Goal: Information Seeking & Learning: Learn about a topic

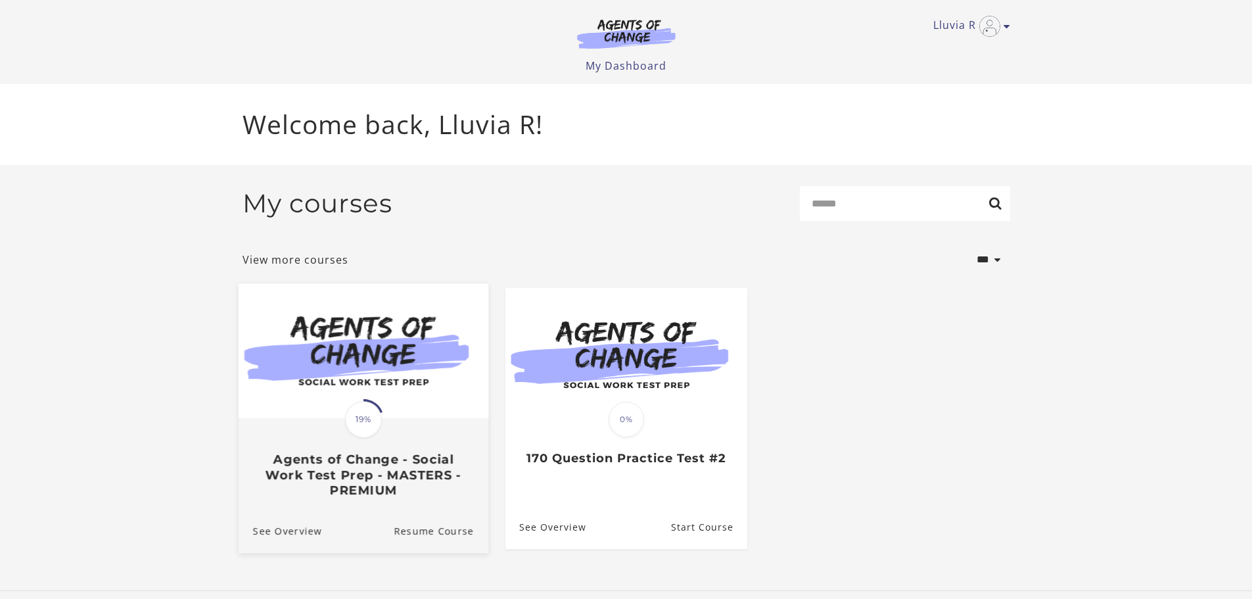
drag, startPoint x: 313, startPoint y: 424, endPoint x: 279, endPoint y: 480, distance: 65.8
click at [279, 361] on h3 "Agents of Change - Social Work Test Prep - MASTERS - PREMIUM" at bounding box center [362, 475] width 221 height 46
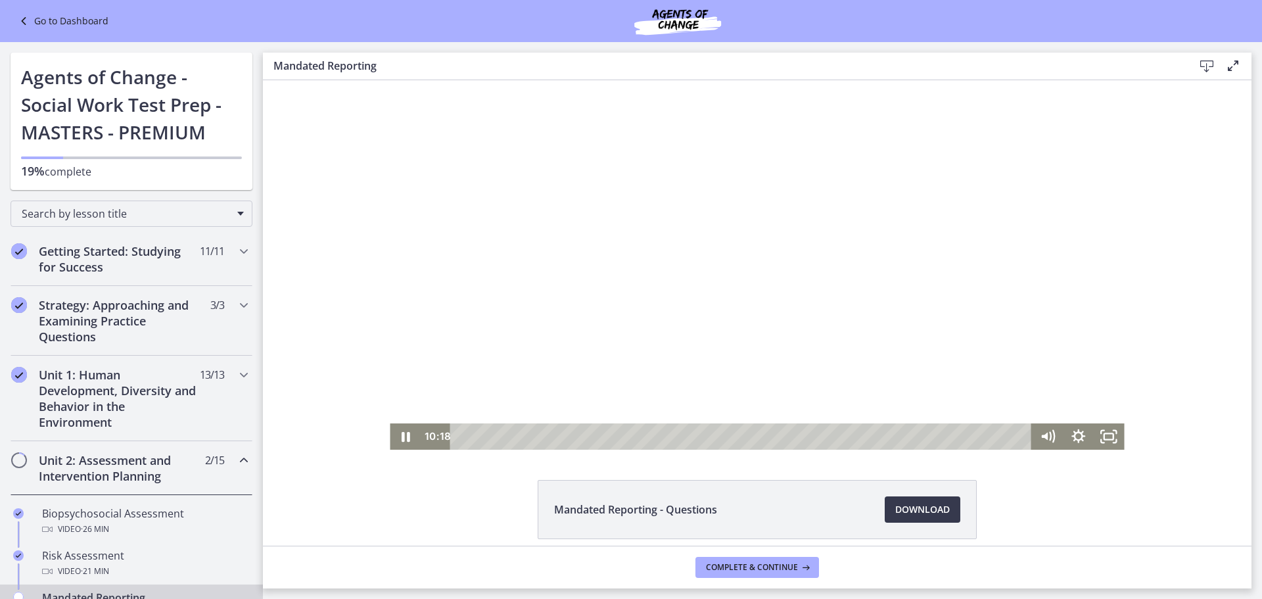
click at [795, 329] on div at bounding box center [757, 264] width 734 height 369
click at [938, 357] on div at bounding box center [757, 264] width 734 height 369
click at [689, 215] on div at bounding box center [757, 264] width 734 height 369
click at [639, 271] on div at bounding box center [757, 264] width 734 height 369
click at [872, 209] on div at bounding box center [757, 264] width 734 height 369
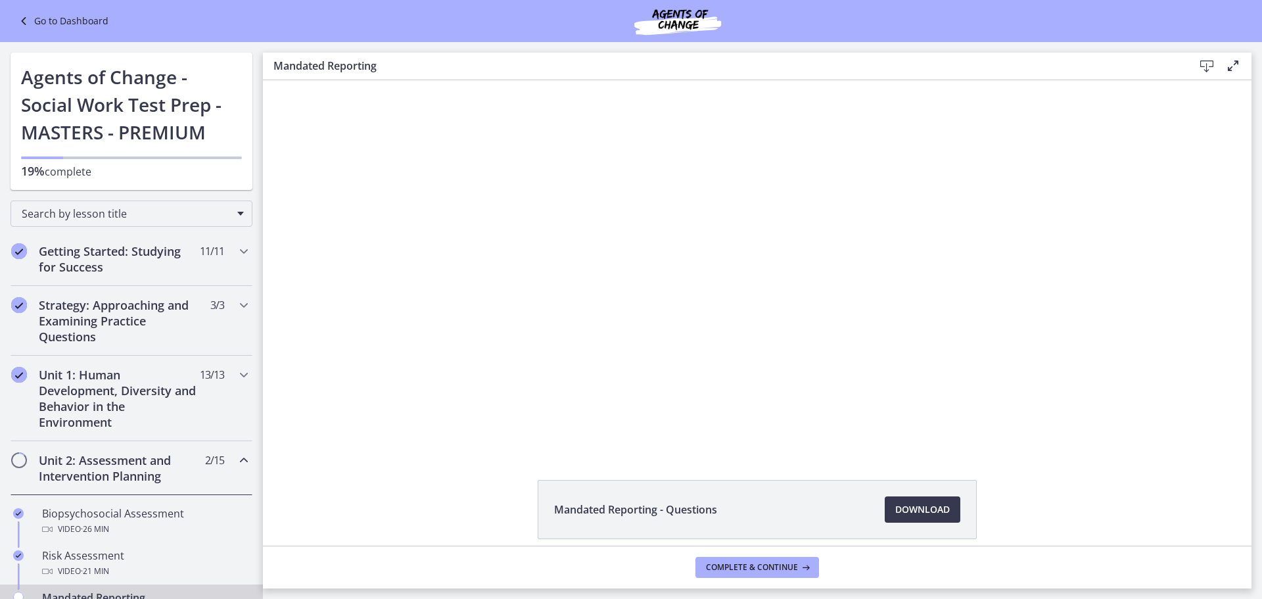
click at [1261, 579] on main "Mandated Reporting Download Enable fullscreen Mandated Reporting - Questions Do…" at bounding box center [762, 320] width 999 height 557
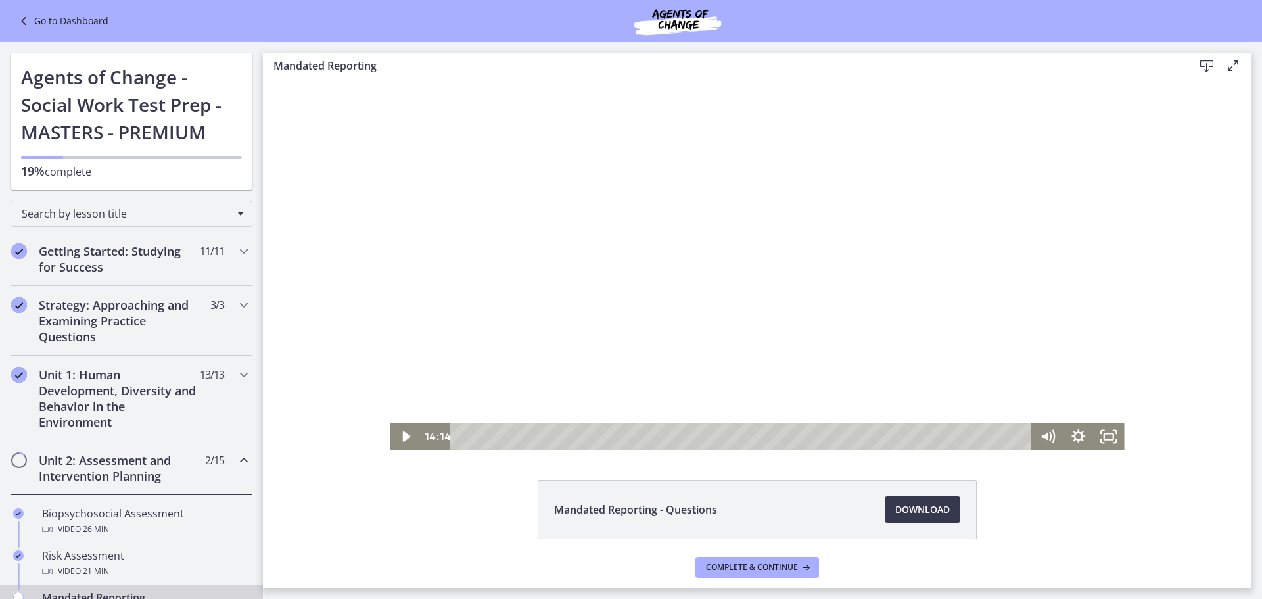
click at [888, 343] on div at bounding box center [757, 264] width 734 height 369
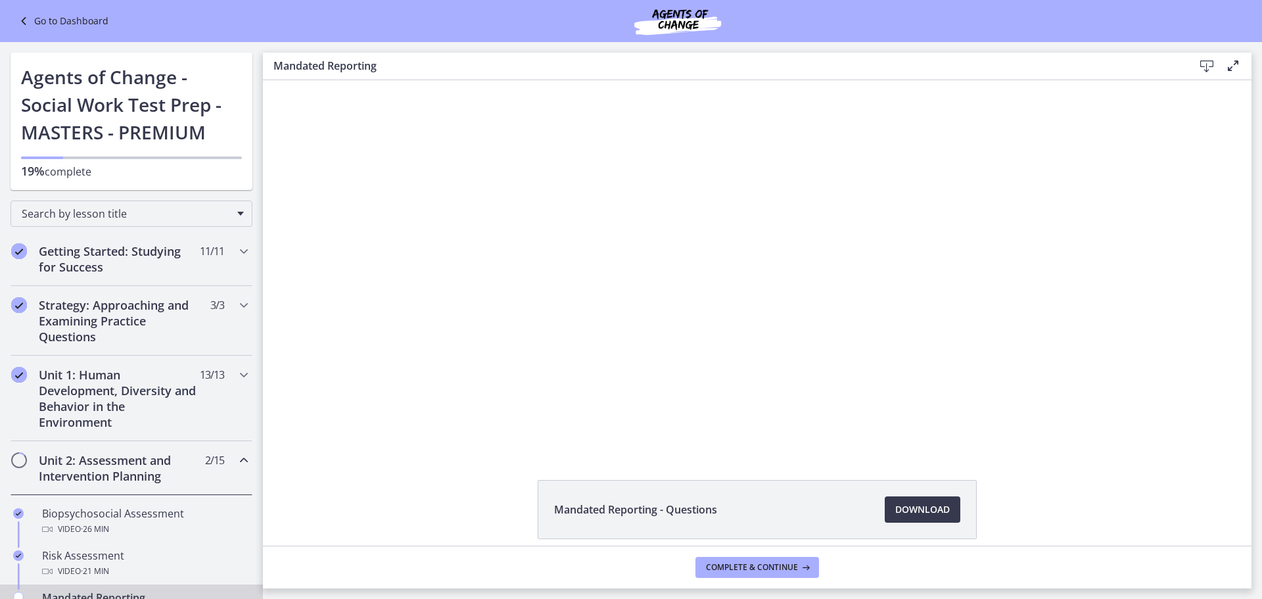
click at [973, 411] on div at bounding box center [757, 264] width 734 height 369
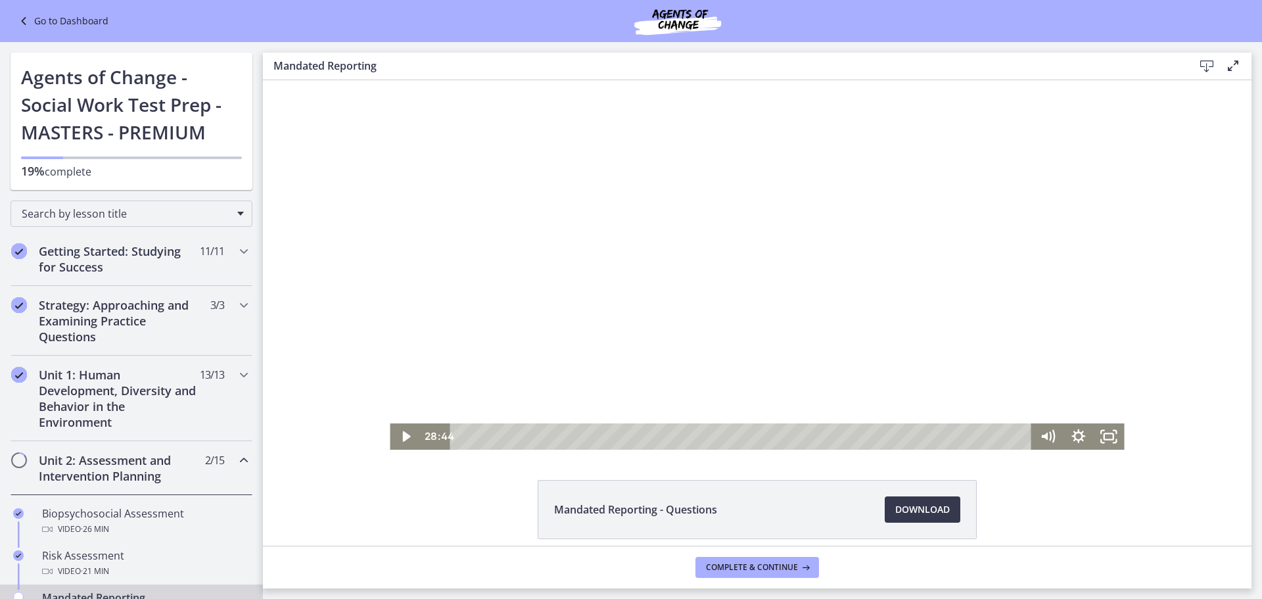
click at [825, 212] on div at bounding box center [757, 264] width 734 height 369
click at [873, 434] on div "29:53" at bounding box center [742, 436] width 563 height 26
click at [912, 435] on div "32:42" at bounding box center [742, 436] width 563 height 26
click at [900, 336] on div at bounding box center [757, 264] width 734 height 369
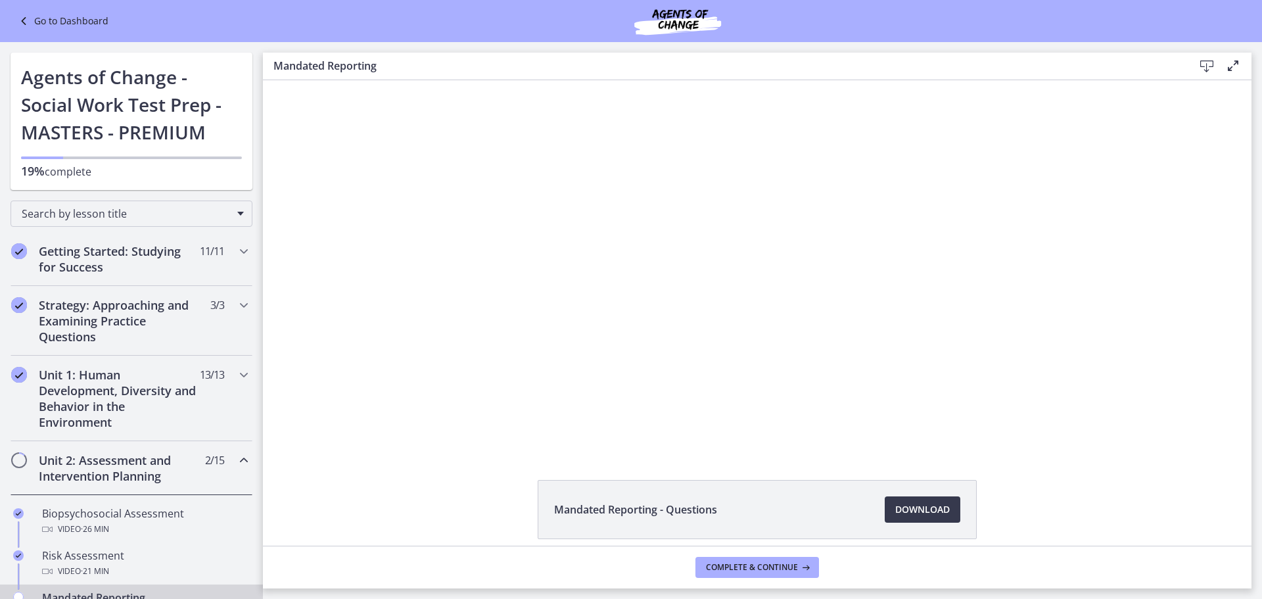
click at [985, 356] on div at bounding box center [757, 264] width 734 height 369
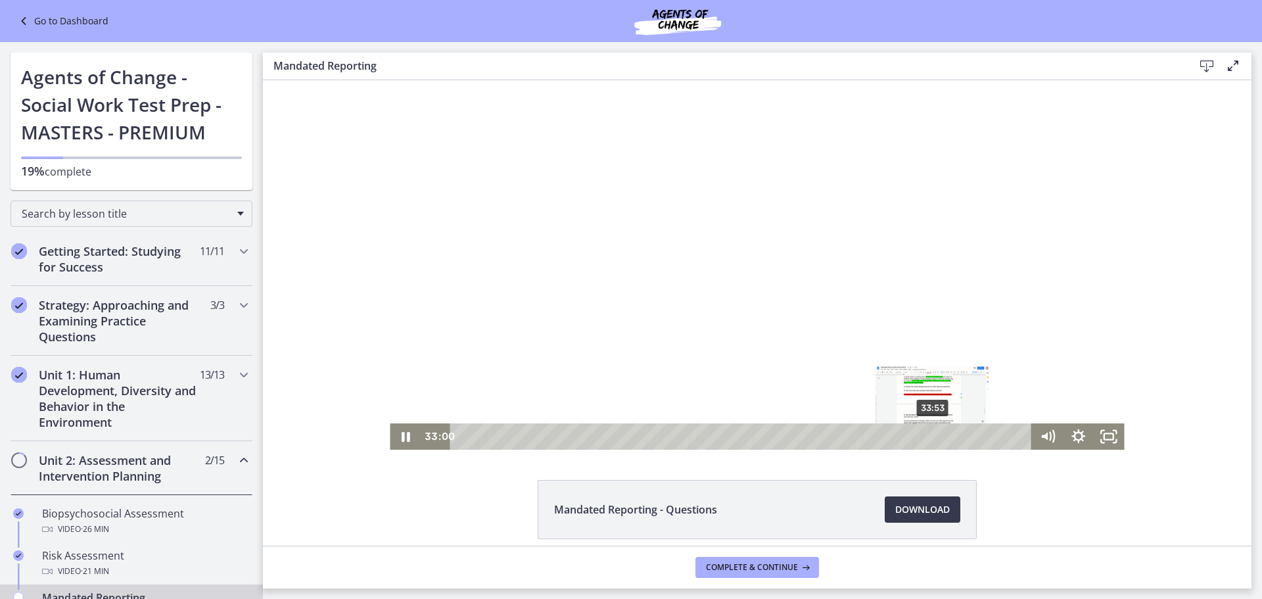
click at [929, 436] on div "33:53" at bounding box center [742, 436] width 563 height 26
click at [957, 438] on div "35:55" at bounding box center [742, 436] width 563 height 26
click at [892, 300] on div at bounding box center [757, 264] width 734 height 369
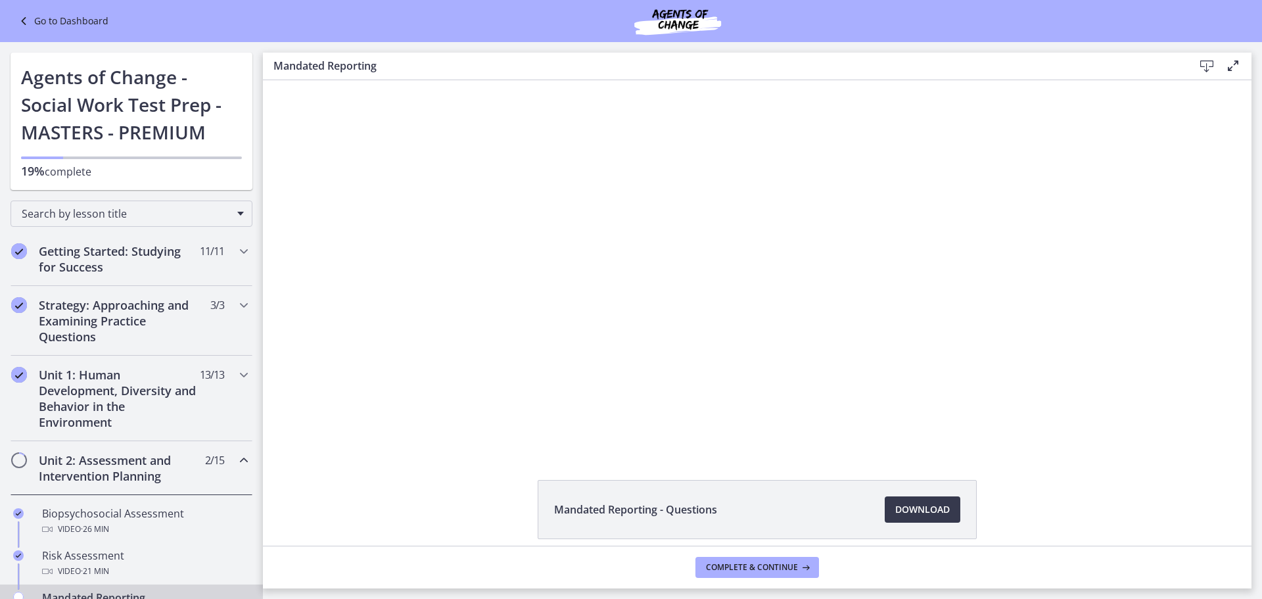
click at [896, 300] on div at bounding box center [757, 264] width 734 height 369
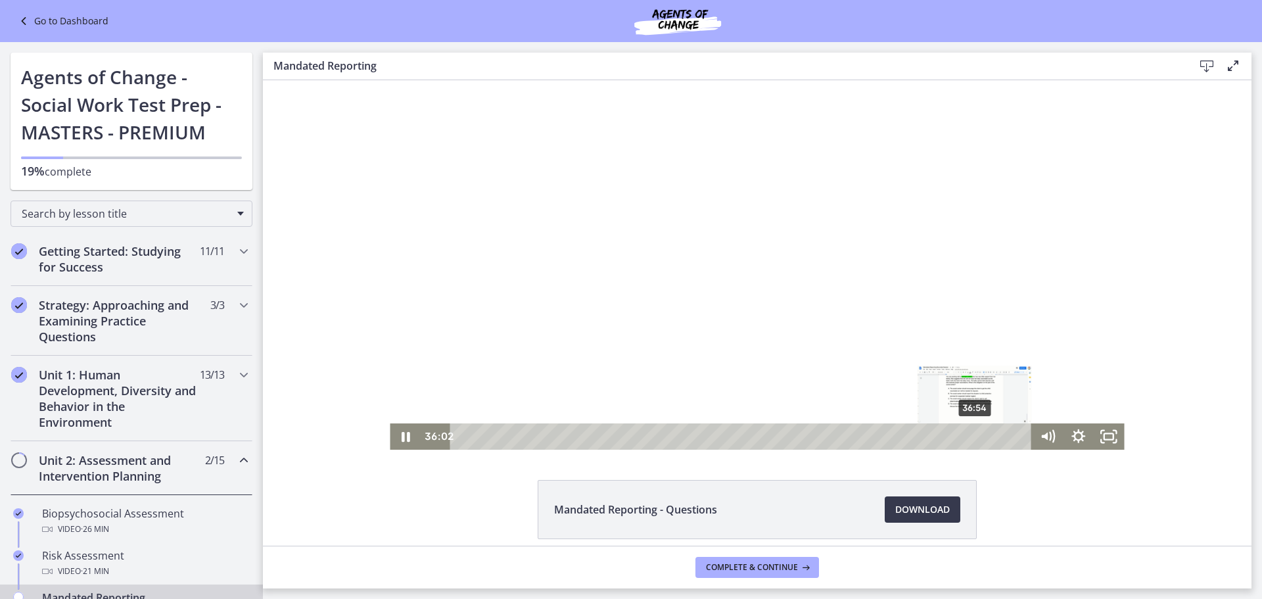
click at [971, 438] on div "36:54" at bounding box center [742, 436] width 563 height 26
click at [979, 439] on div "37:31" at bounding box center [742, 436] width 563 height 26
click at [985, 439] on div "37:56" at bounding box center [742, 436] width 563 height 26
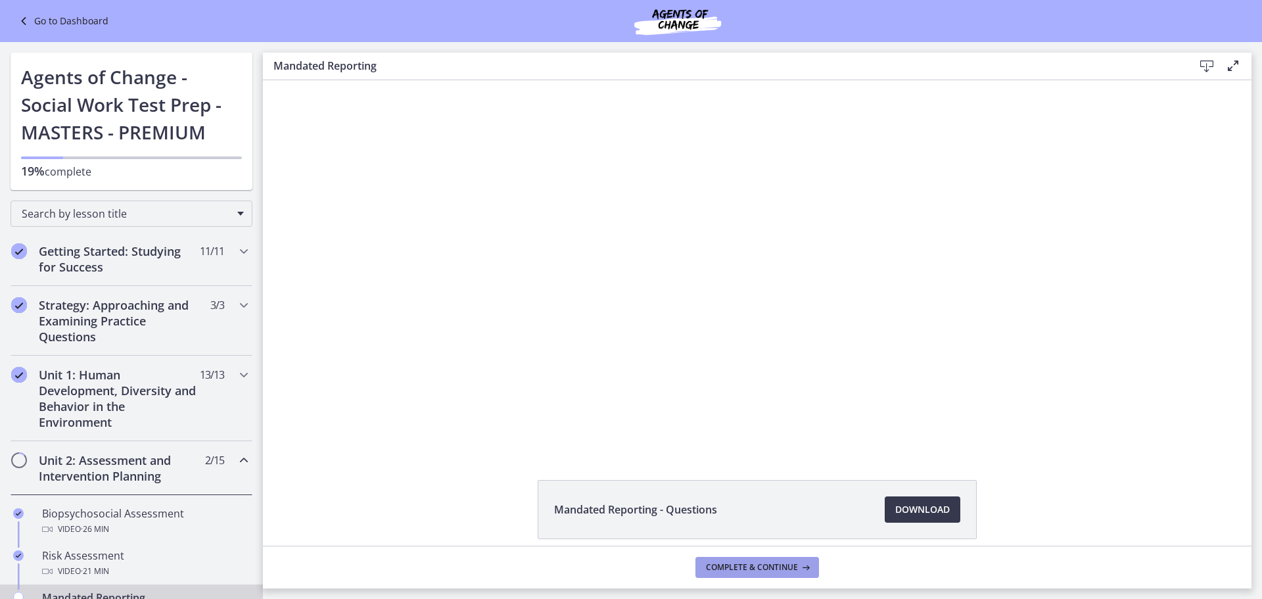
click at [725, 563] on span "Complete & continue" at bounding box center [752, 567] width 92 height 11
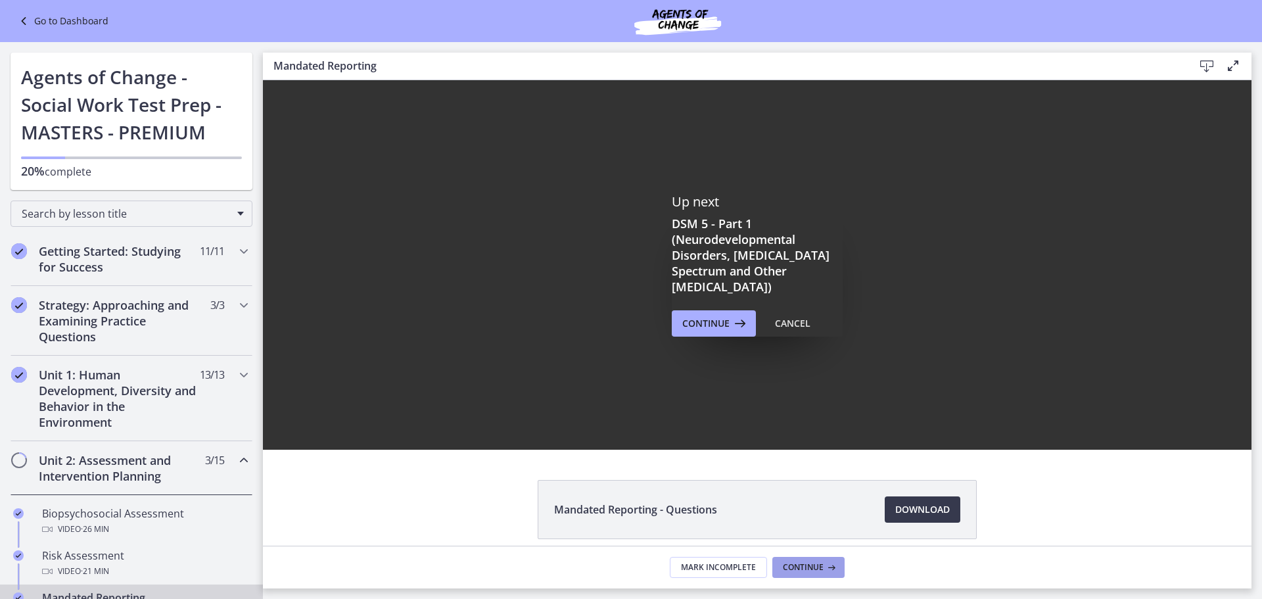
click at [806, 576] on button "Continue" at bounding box center [808, 567] width 72 height 21
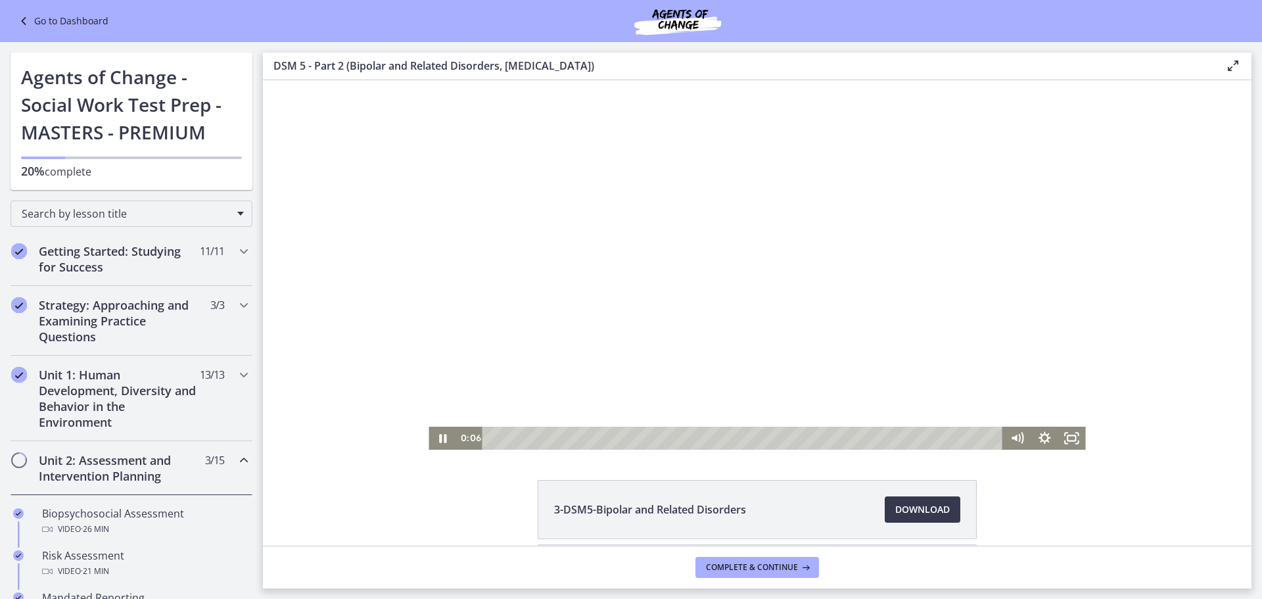
click at [637, 214] on div at bounding box center [757, 264] width 657 height 369
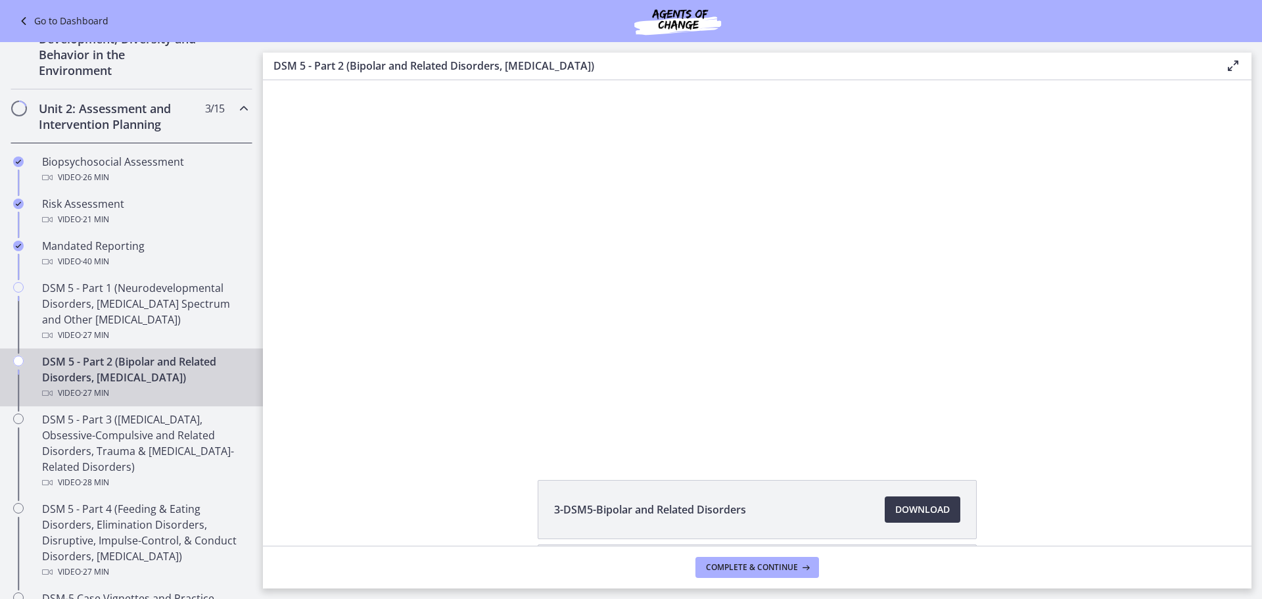
scroll to position [377, 0]
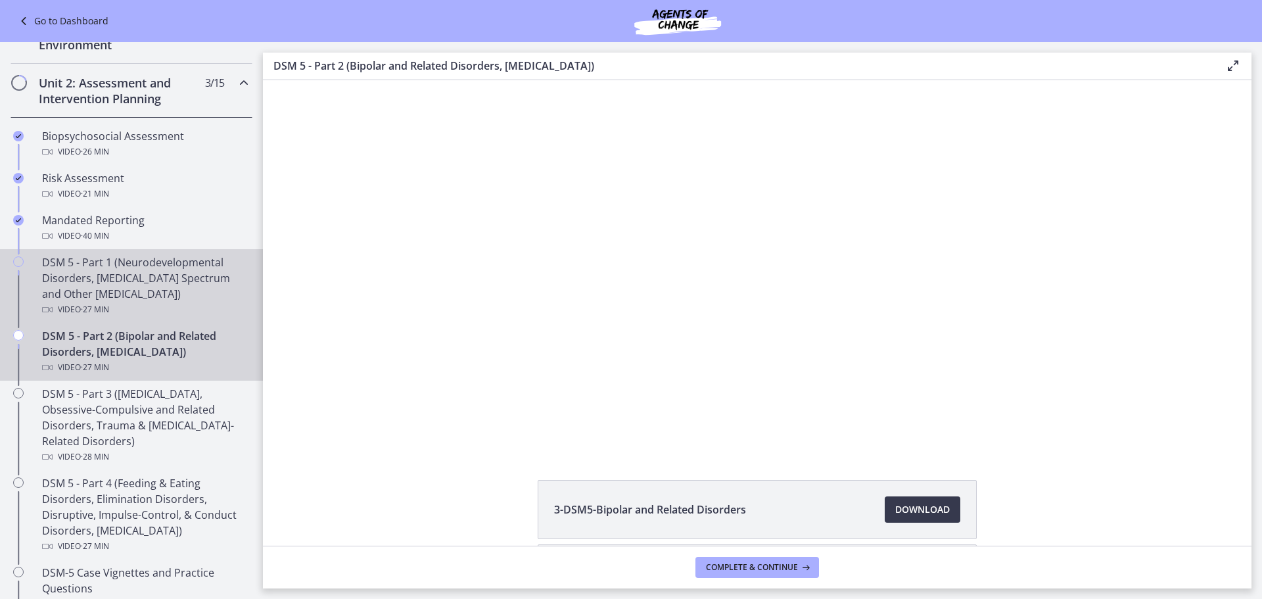
click at [120, 277] on div "DSM 5 - Part 1 (Neurodevelopmental Disorders, [MEDICAL_DATA] Spectrum and Other…" at bounding box center [144, 285] width 205 height 63
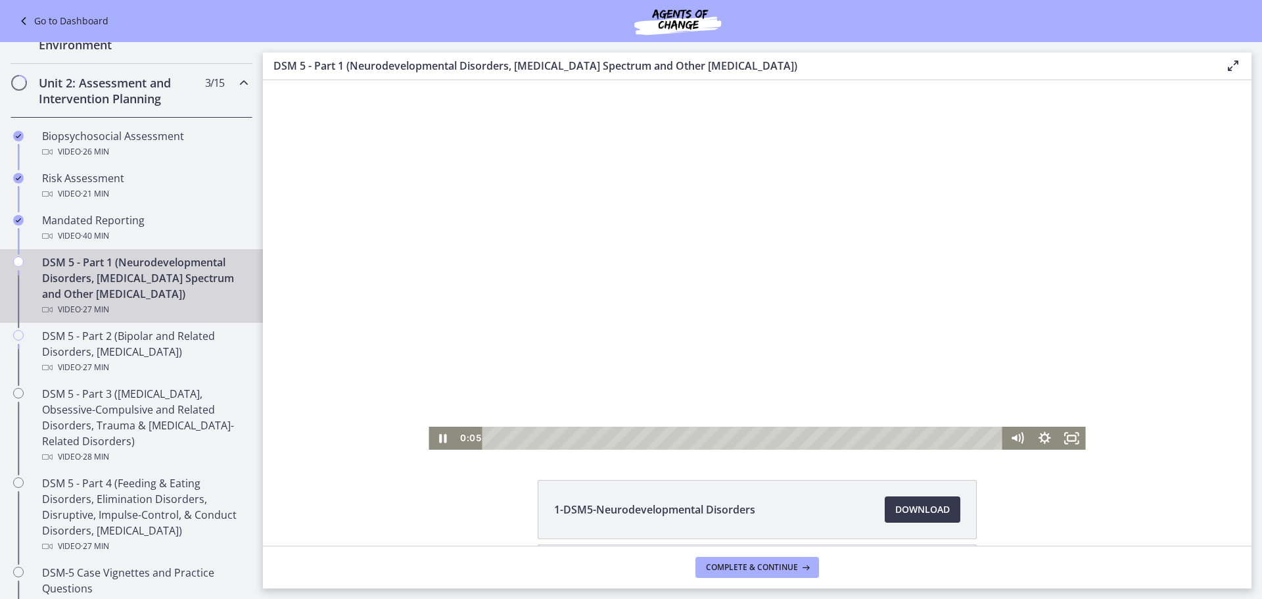
click at [480, 224] on div at bounding box center [757, 264] width 657 height 369
click at [677, 200] on div at bounding box center [757, 264] width 657 height 369
click at [716, 193] on div at bounding box center [757, 264] width 657 height 369
click at [1011, 151] on div at bounding box center [757, 264] width 657 height 369
click at [668, 217] on div at bounding box center [757, 264] width 657 height 369
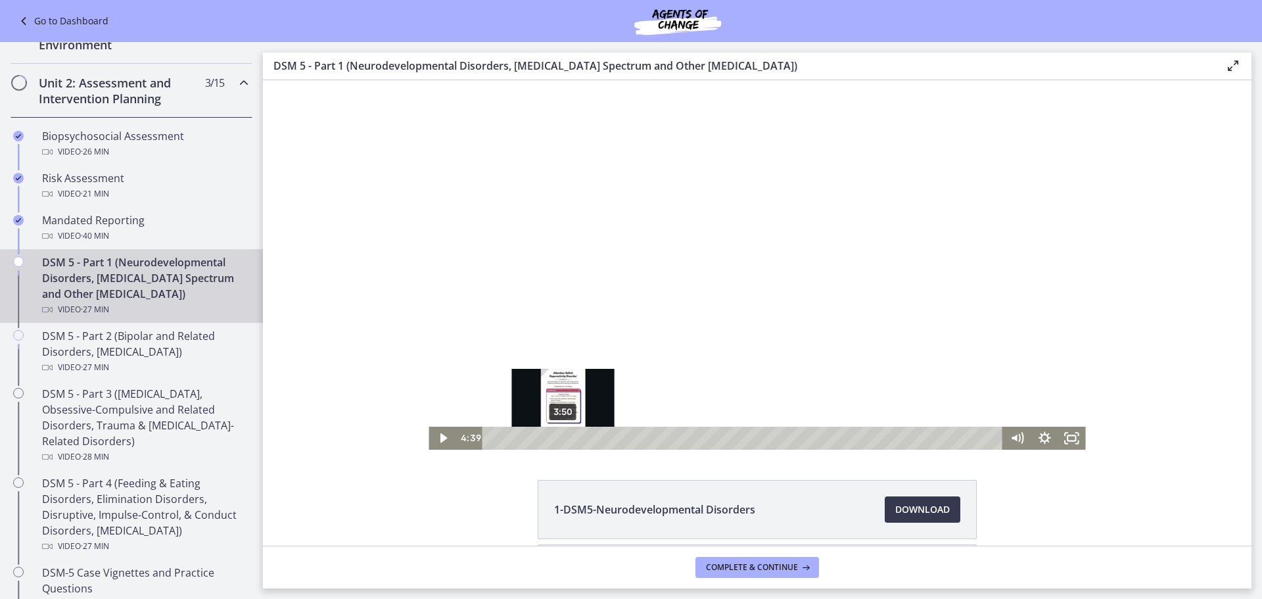
click at [558, 438] on div "3:50" at bounding box center [745, 438] width 504 height 23
click at [678, 296] on div at bounding box center [757, 264] width 657 height 369
click at [576, 438] on div "4:48" at bounding box center [745, 438] width 504 height 23
click at [612, 297] on div at bounding box center [757, 264] width 657 height 369
click at [915, 252] on div at bounding box center [757, 264] width 657 height 369
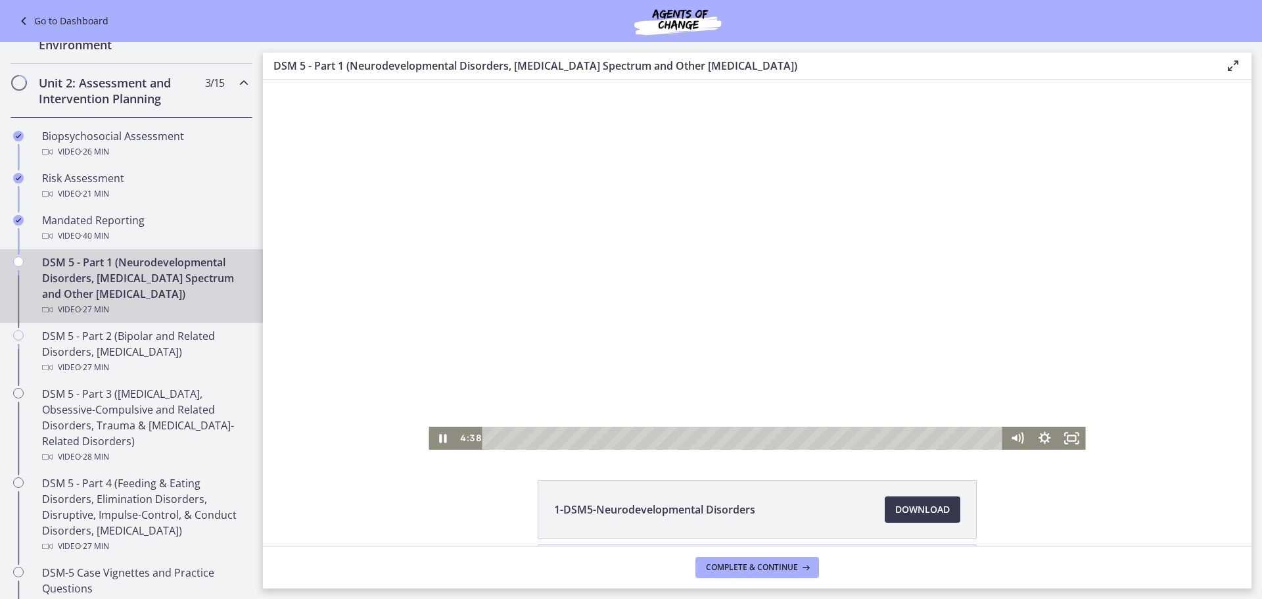
click at [915, 252] on div at bounding box center [757, 264] width 657 height 369
click at [883, 227] on div at bounding box center [757, 264] width 657 height 369
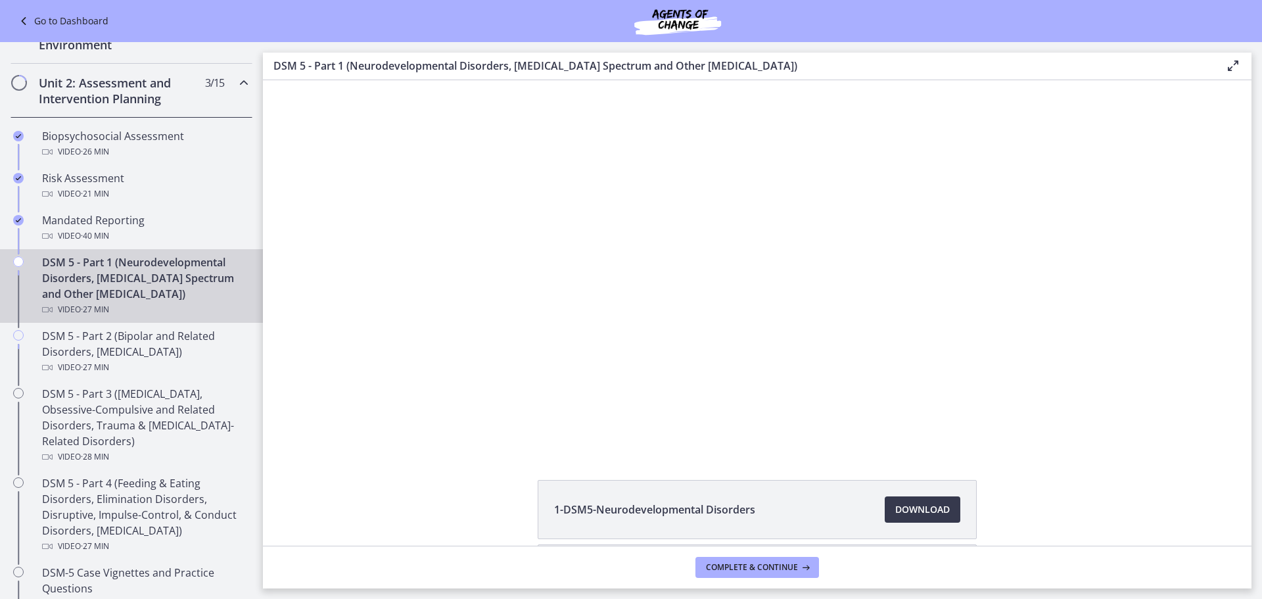
click at [883, 227] on div at bounding box center [757, 264] width 657 height 369
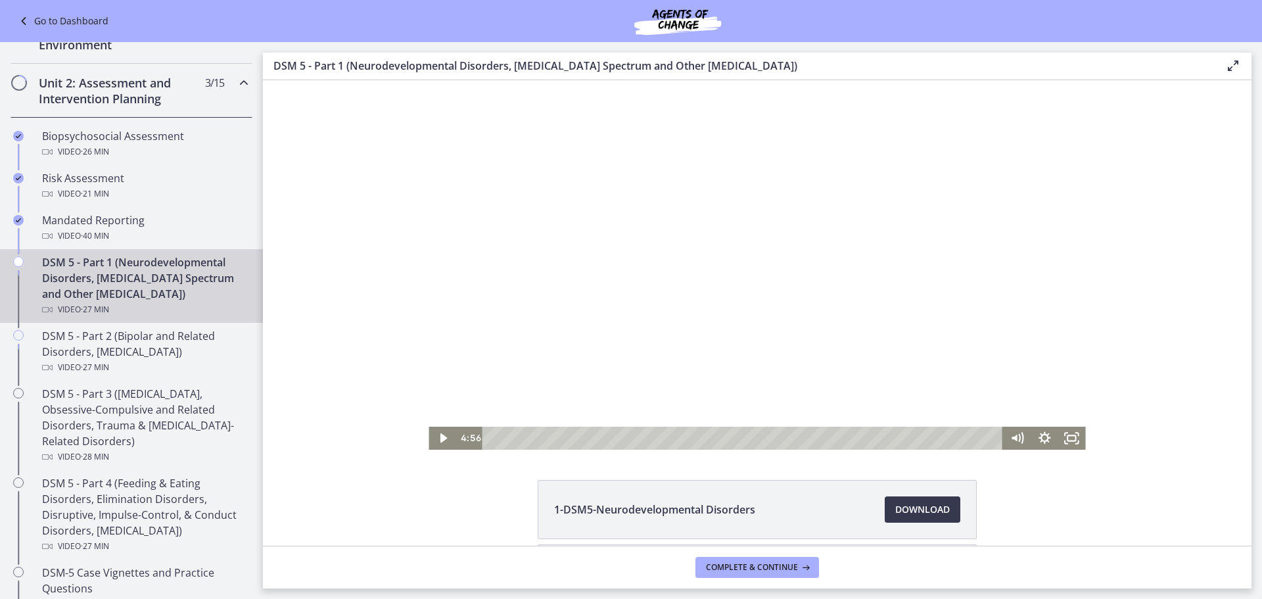
click at [992, 231] on div at bounding box center [757, 264] width 657 height 369
click at [940, 223] on div at bounding box center [757, 264] width 657 height 369
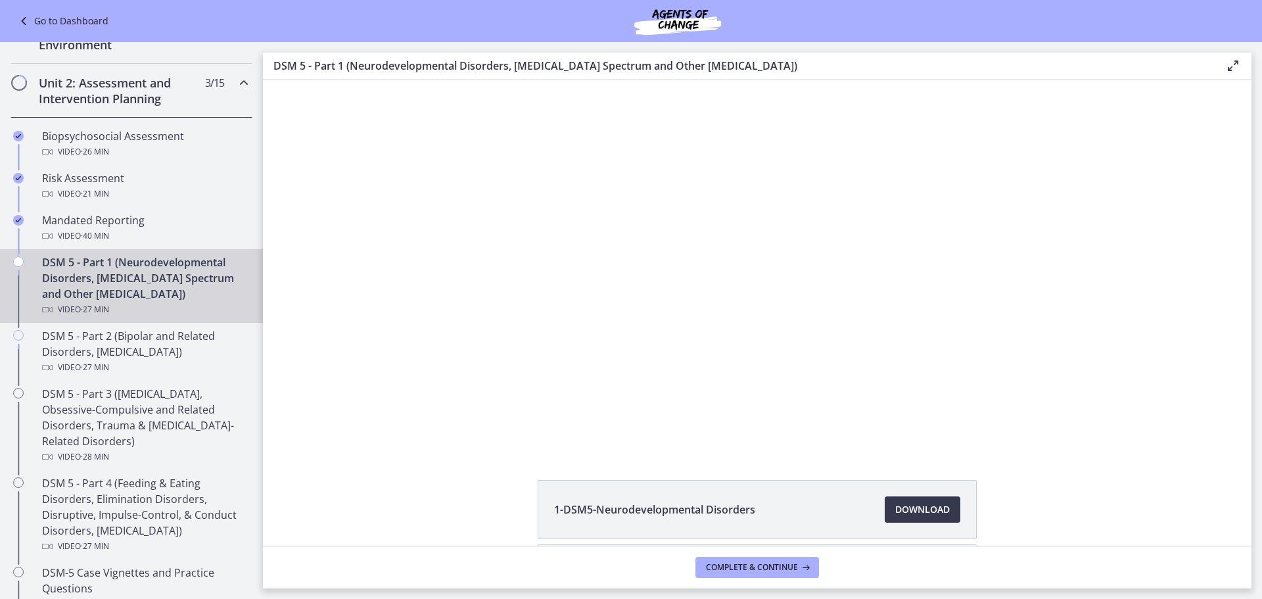
click at [932, 222] on div at bounding box center [757, 264] width 657 height 369
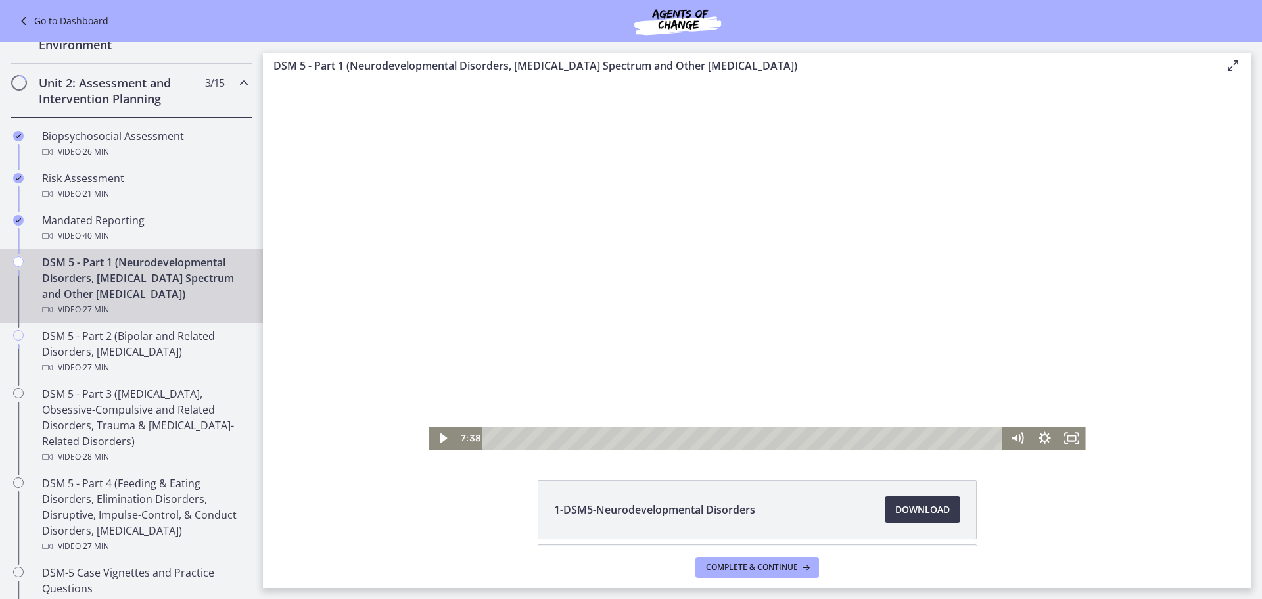
click at [907, 146] on div at bounding box center [757, 264] width 657 height 369
click at [731, 228] on div at bounding box center [757, 264] width 657 height 369
click at [763, 266] on div at bounding box center [757, 264] width 657 height 369
click at [793, 252] on div at bounding box center [757, 264] width 657 height 369
click at [852, 253] on div at bounding box center [757, 264] width 657 height 369
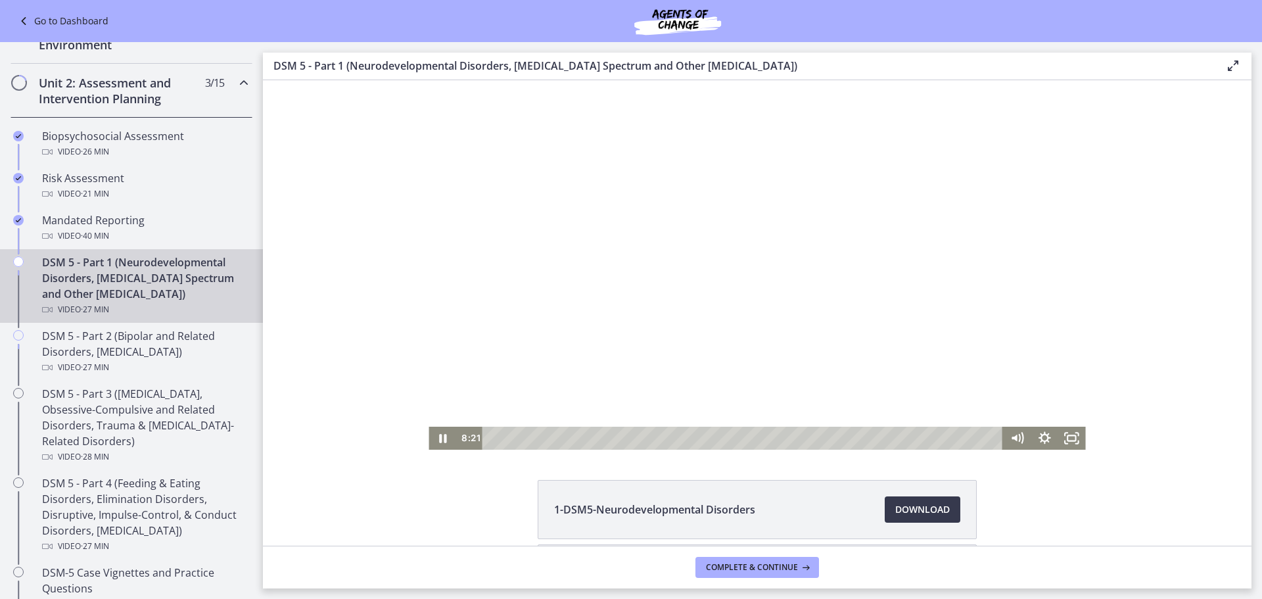
click at [854, 255] on div at bounding box center [757, 264] width 657 height 369
click at [841, 166] on div at bounding box center [757, 264] width 657 height 369
click at [905, 312] on div at bounding box center [757, 264] width 657 height 369
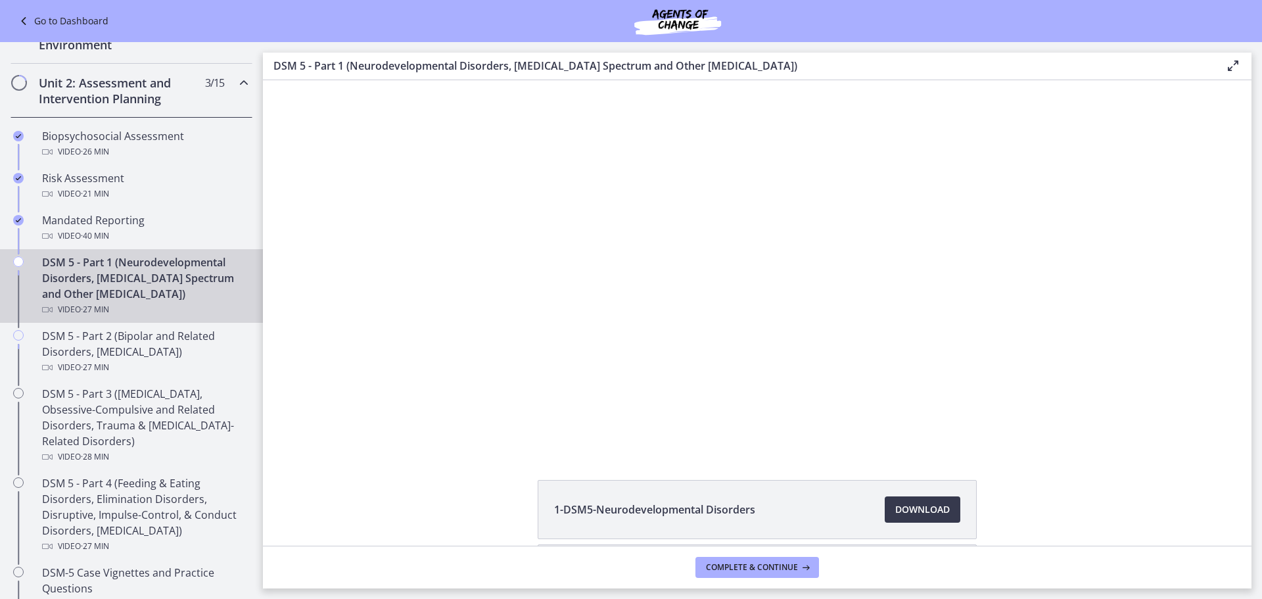
click at [910, 313] on div at bounding box center [757, 264] width 657 height 369
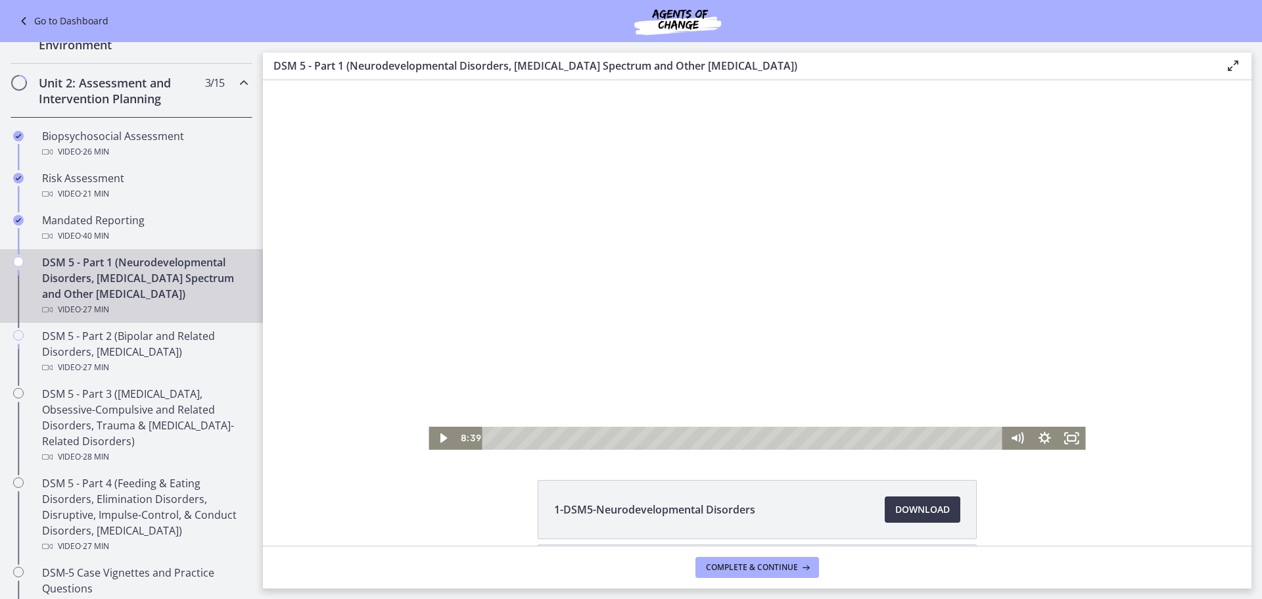
click at [685, 233] on div at bounding box center [757, 264] width 657 height 369
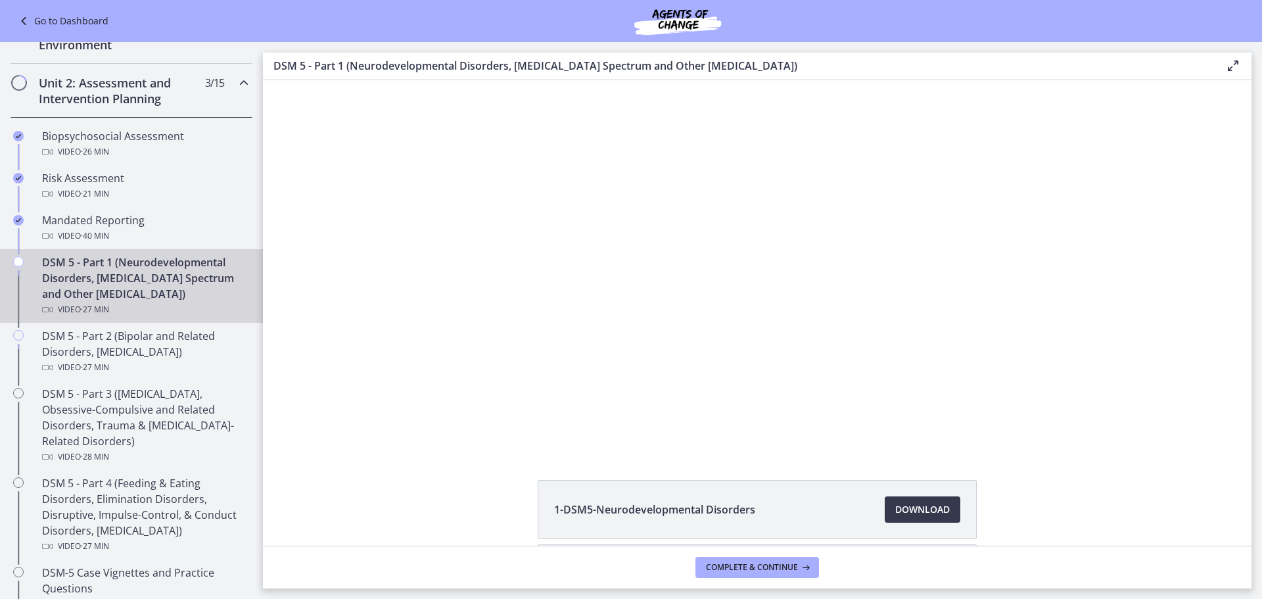
click at [758, 290] on div at bounding box center [757, 264] width 657 height 369
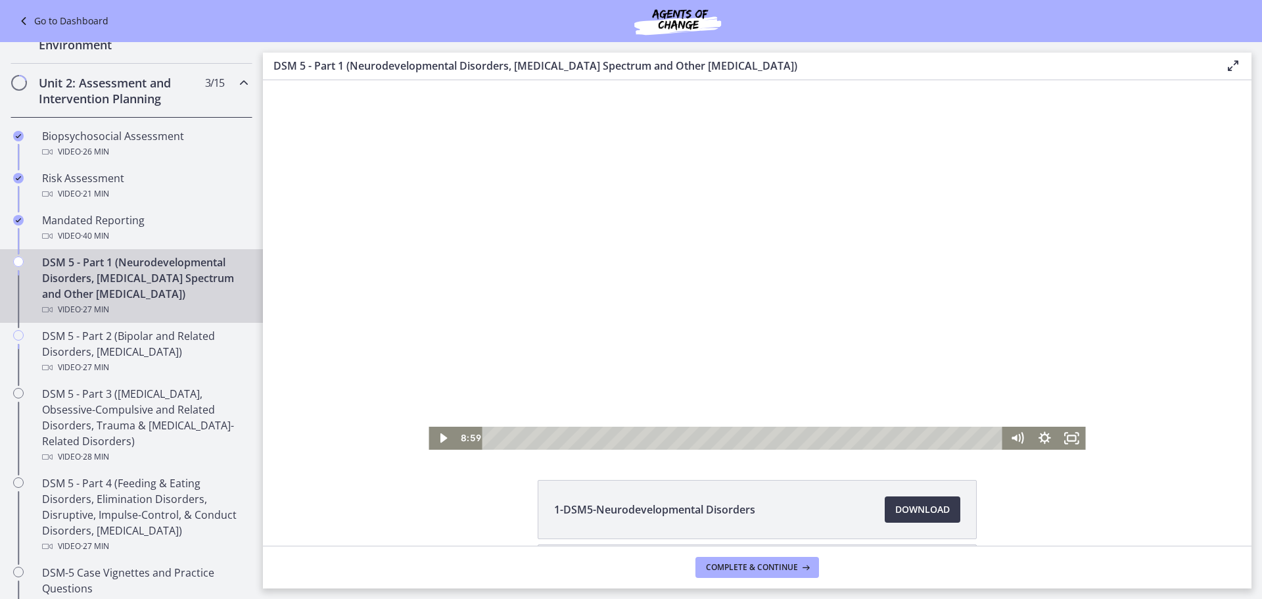
click at [1038, 367] on div at bounding box center [757, 264] width 657 height 369
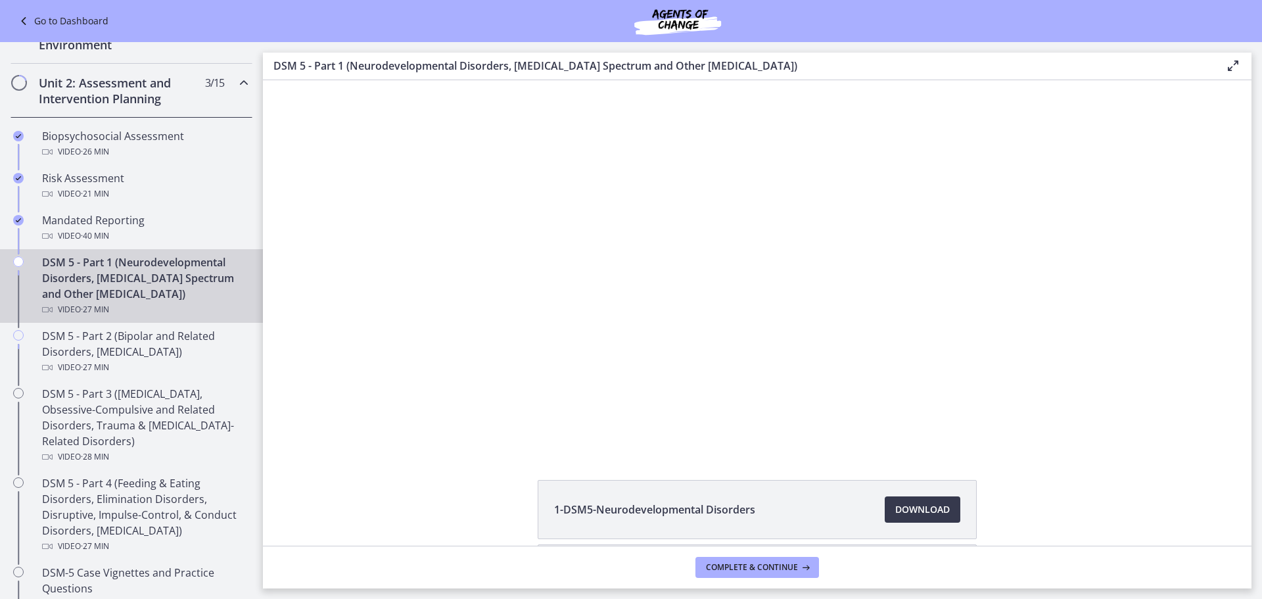
click at [1021, 323] on div at bounding box center [757, 264] width 657 height 369
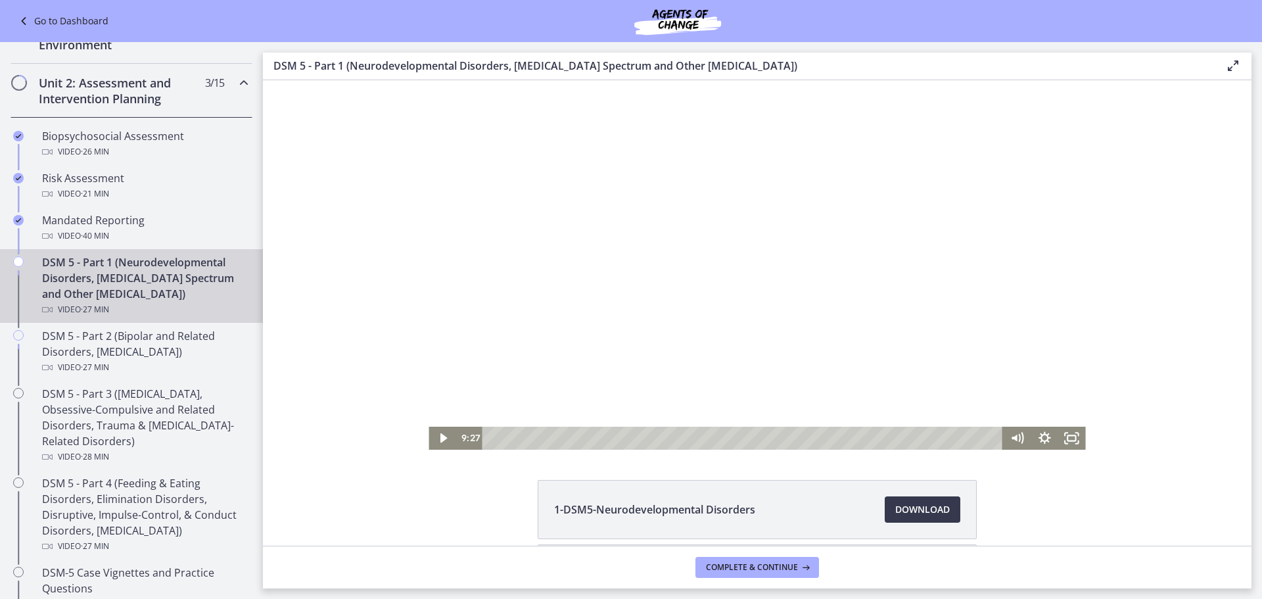
click at [1008, 317] on div at bounding box center [757, 264] width 657 height 369
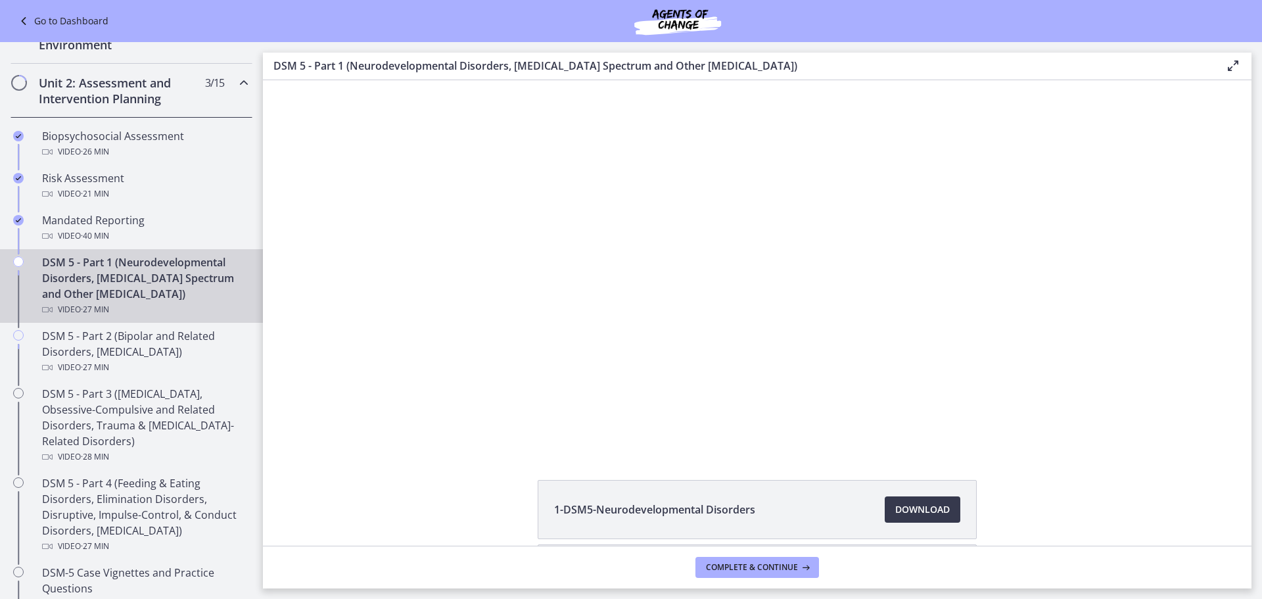
click at [1008, 317] on div at bounding box center [757, 264] width 657 height 369
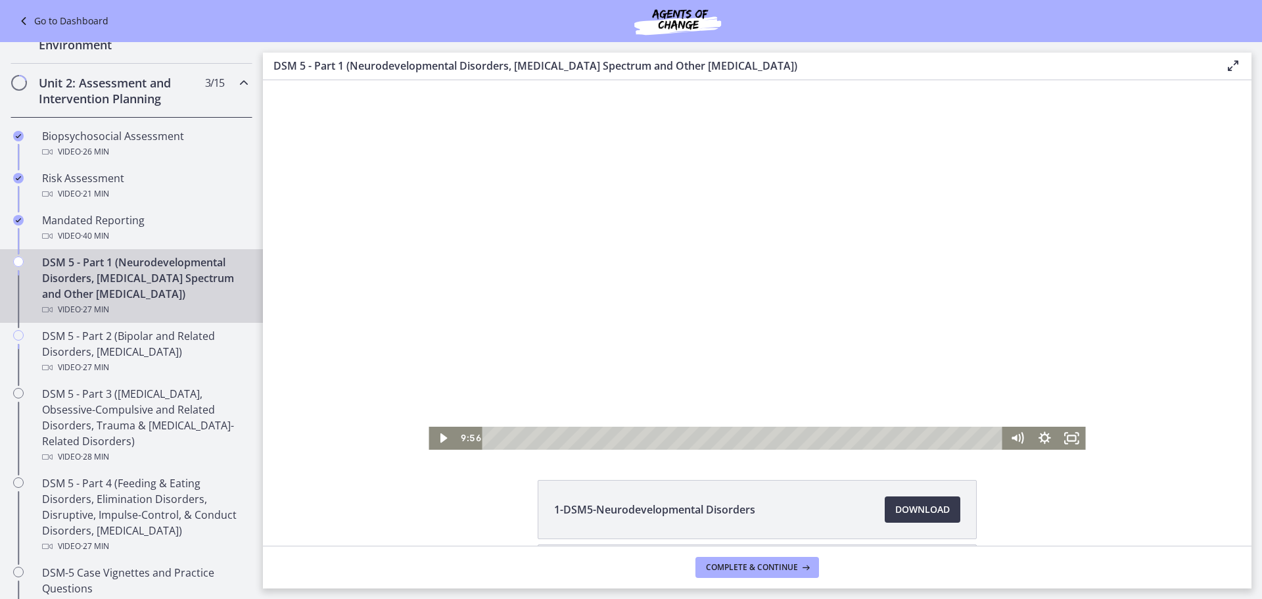
click at [1008, 317] on div at bounding box center [757, 264] width 657 height 369
click at [1000, 273] on div at bounding box center [757, 264] width 657 height 369
click at [682, 441] on div "10:35" at bounding box center [745, 438] width 504 height 23
click at [731, 348] on div at bounding box center [757, 264] width 657 height 369
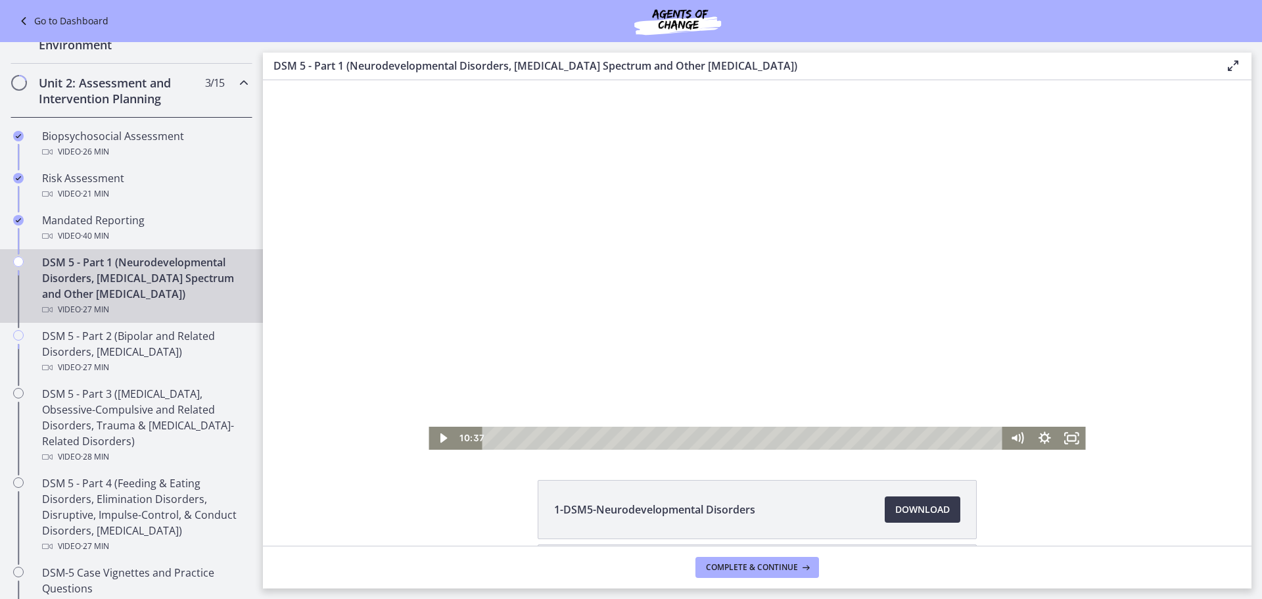
click at [851, 347] on div at bounding box center [757, 264] width 657 height 369
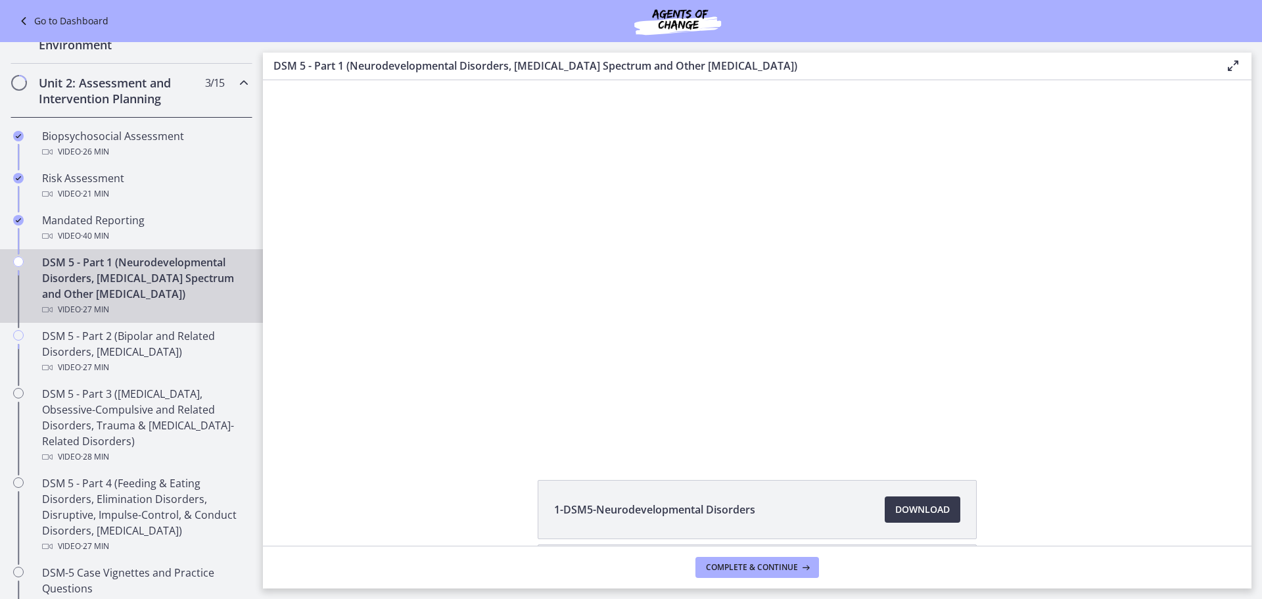
click at [849, 349] on div at bounding box center [757, 264] width 657 height 369
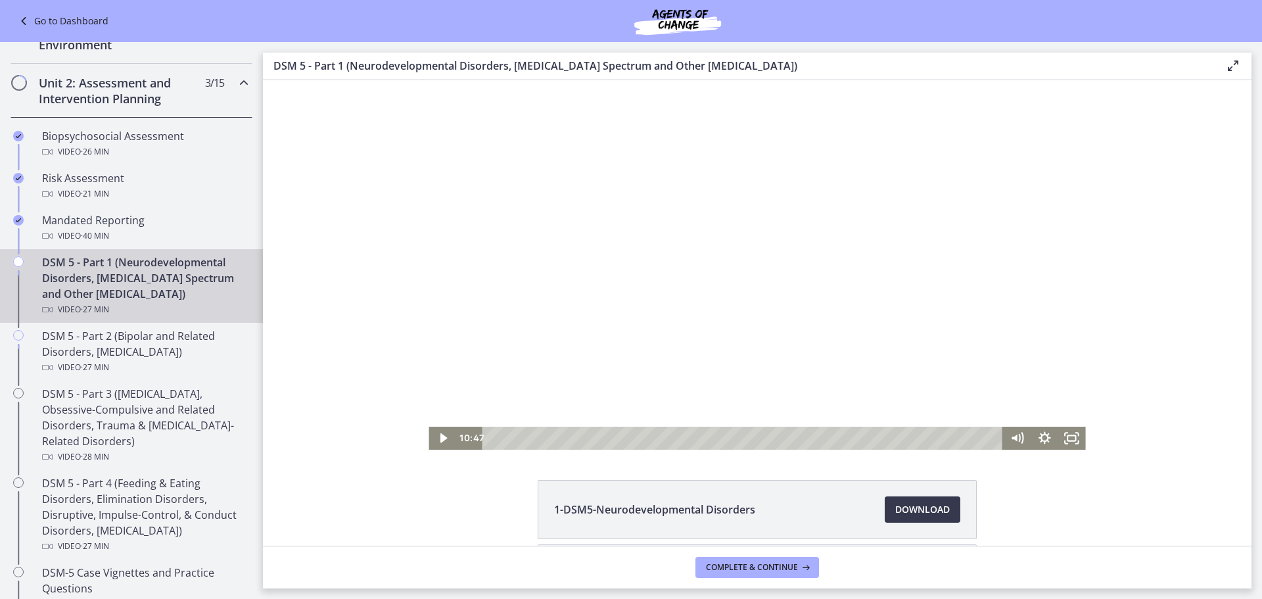
click at [786, 311] on div at bounding box center [757, 264] width 657 height 369
click at [714, 321] on div at bounding box center [757, 264] width 657 height 369
click at [718, 440] on div "12:36" at bounding box center [745, 438] width 504 height 23
drag, startPoint x: 802, startPoint y: 220, endPoint x: 791, endPoint y: 202, distance: 20.4
click at [802, 220] on div at bounding box center [757, 264] width 657 height 369
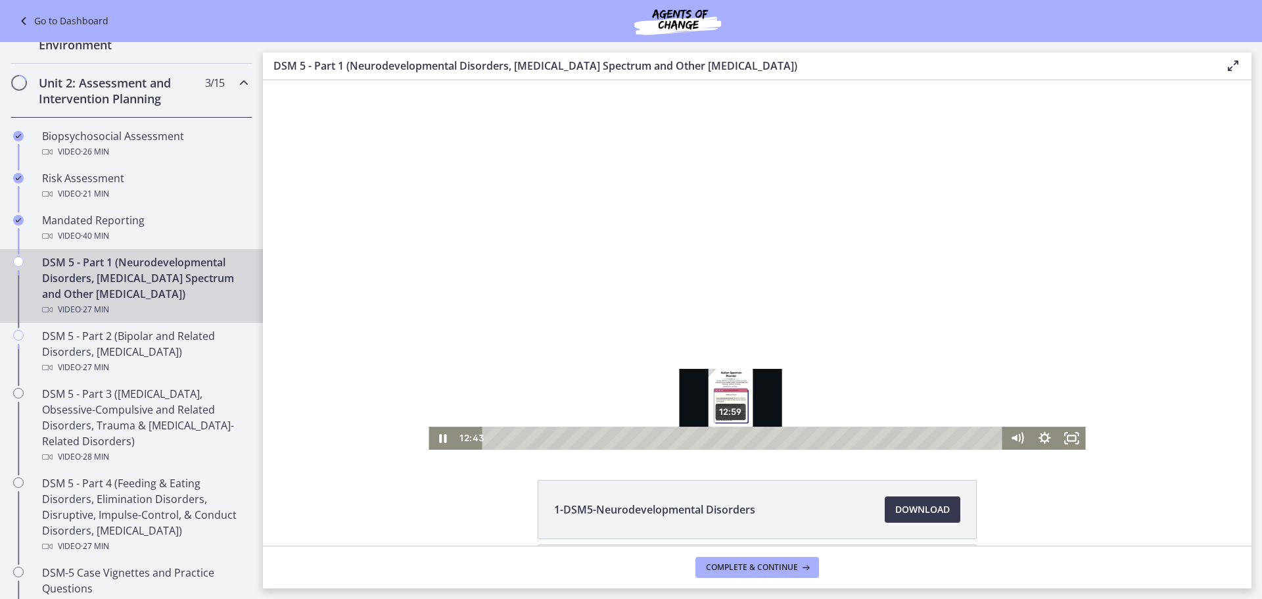
click at [726, 440] on div "12:59" at bounding box center [745, 438] width 504 height 23
click at [725, 440] on div "Playbar" at bounding box center [729, 438] width 8 height 8
click at [754, 291] on div at bounding box center [757, 264] width 657 height 369
click at [1027, 265] on div at bounding box center [757, 264] width 657 height 369
click at [782, 272] on div at bounding box center [757, 264] width 657 height 369
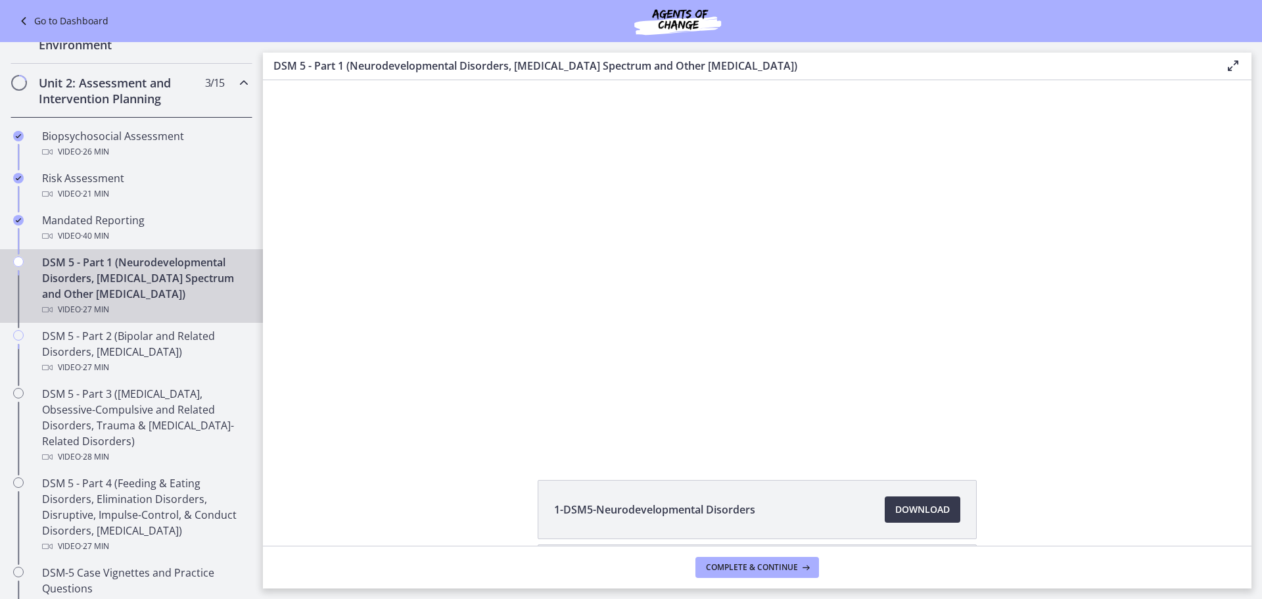
click at [722, 250] on div at bounding box center [757, 264] width 657 height 369
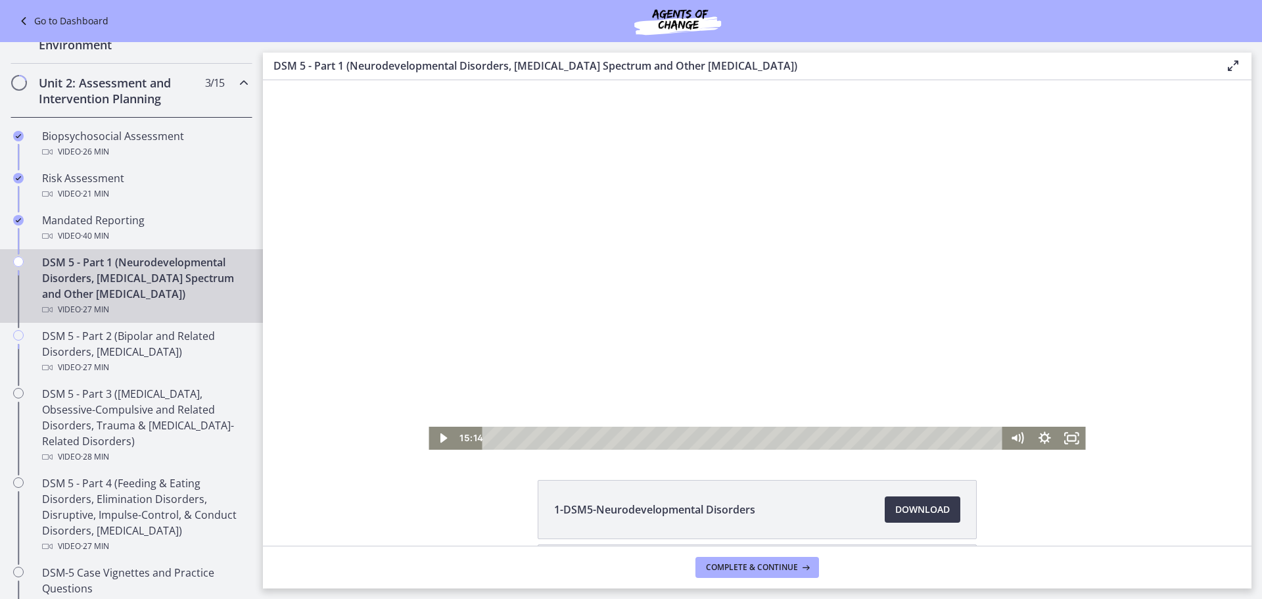
click at [950, 164] on div at bounding box center [757, 264] width 657 height 369
click at [962, 271] on div at bounding box center [757, 264] width 657 height 369
click at [783, 300] on div at bounding box center [757, 264] width 657 height 369
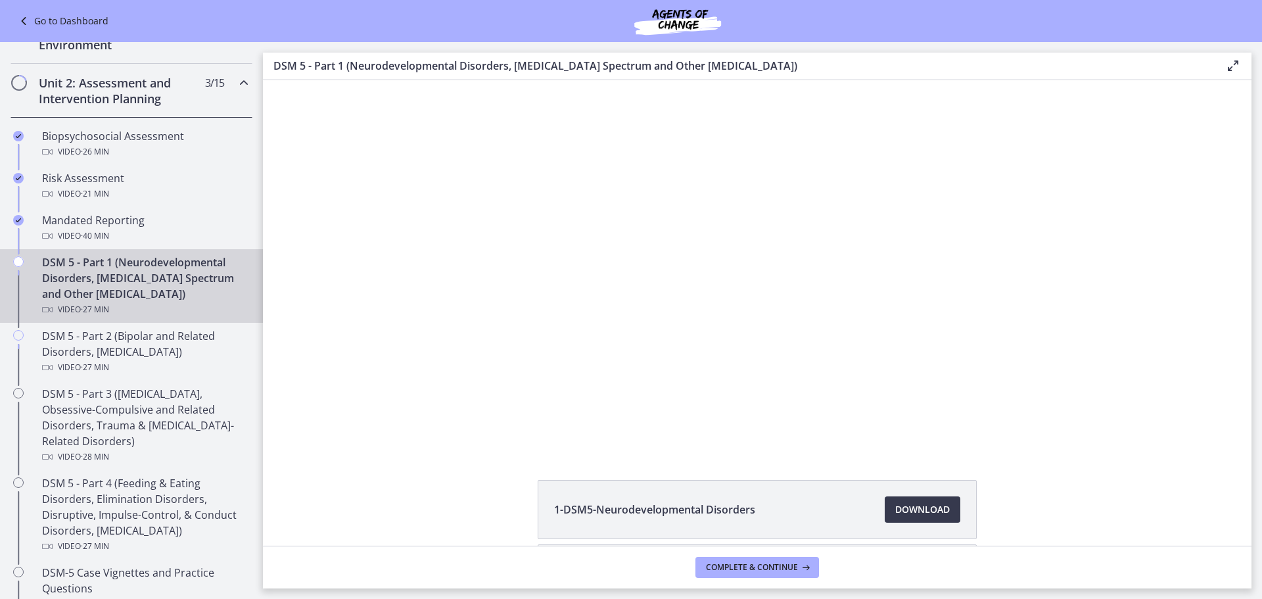
click at [783, 300] on div at bounding box center [757, 264] width 657 height 369
click at [820, 317] on div at bounding box center [757, 264] width 657 height 369
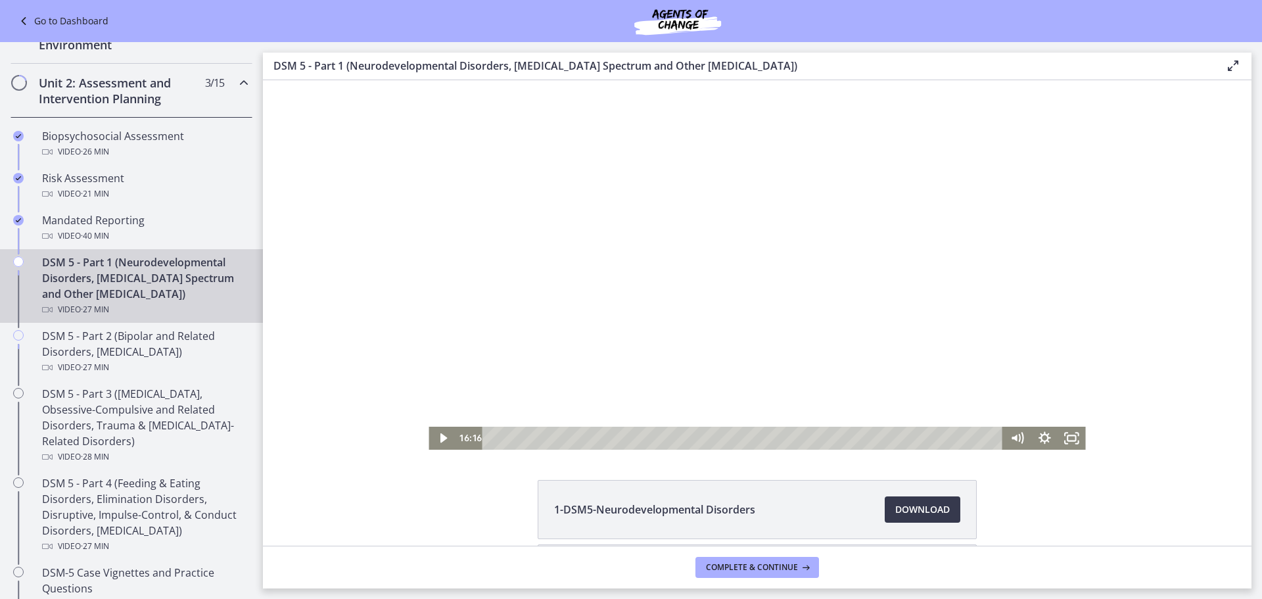
click at [864, 315] on div at bounding box center [757, 264] width 657 height 369
click at [795, 288] on div at bounding box center [757, 264] width 657 height 369
click at [858, 313] on div at bounding box center [757, 264] width 657 height 369
click at [839, 233] on div at bounding box center [757, 264] width 657 height 369
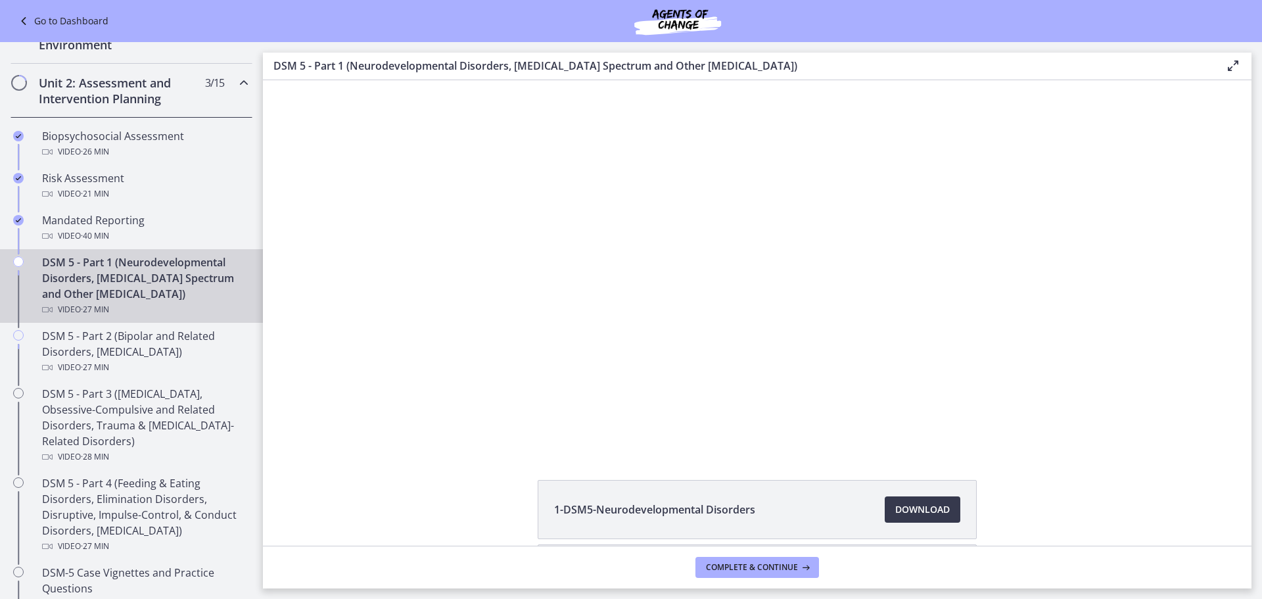
click at [810, 304] on div at bounding box center [757, 264] width 657 height 369
click at [810, 308] on div at bounding box center [757, 264] width 657 height 369
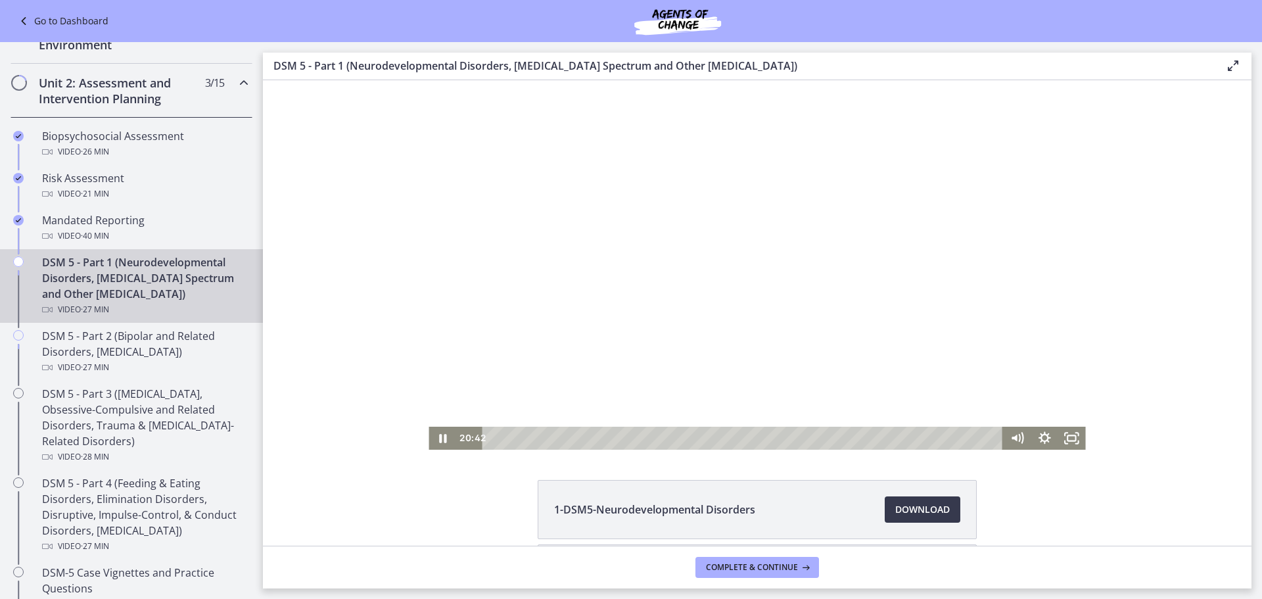
click at [668, 120] on div at bounding box center [757, 264] width 657 height 369
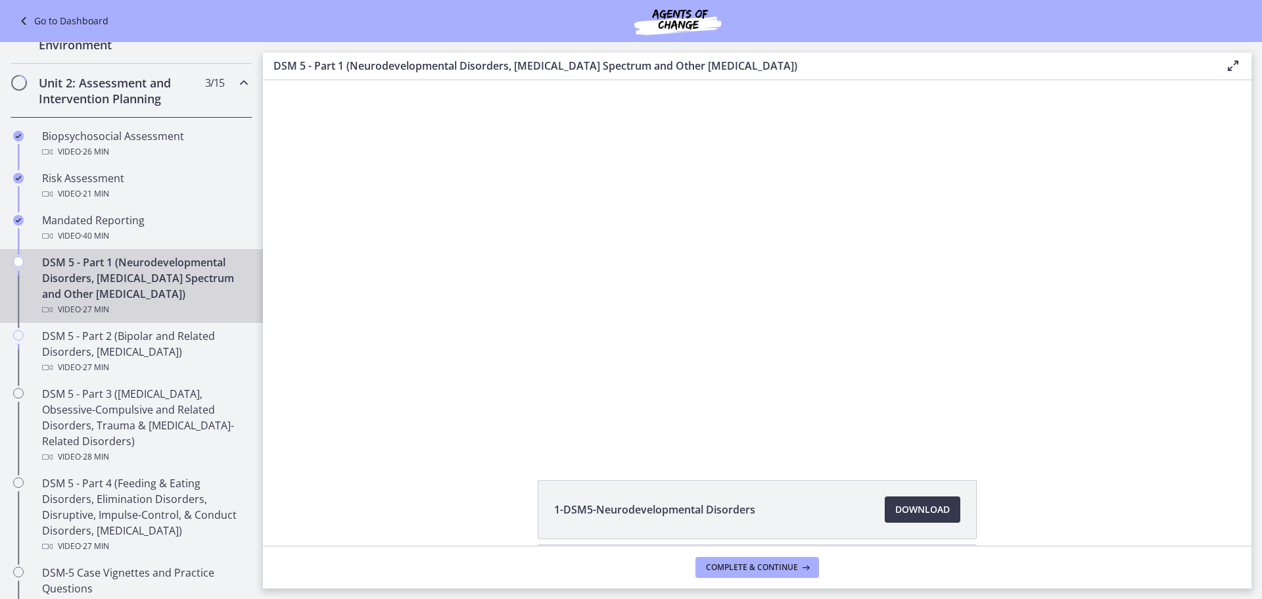
click at [727, 185] on div at bounding box center [757, 264] width 657 height 369
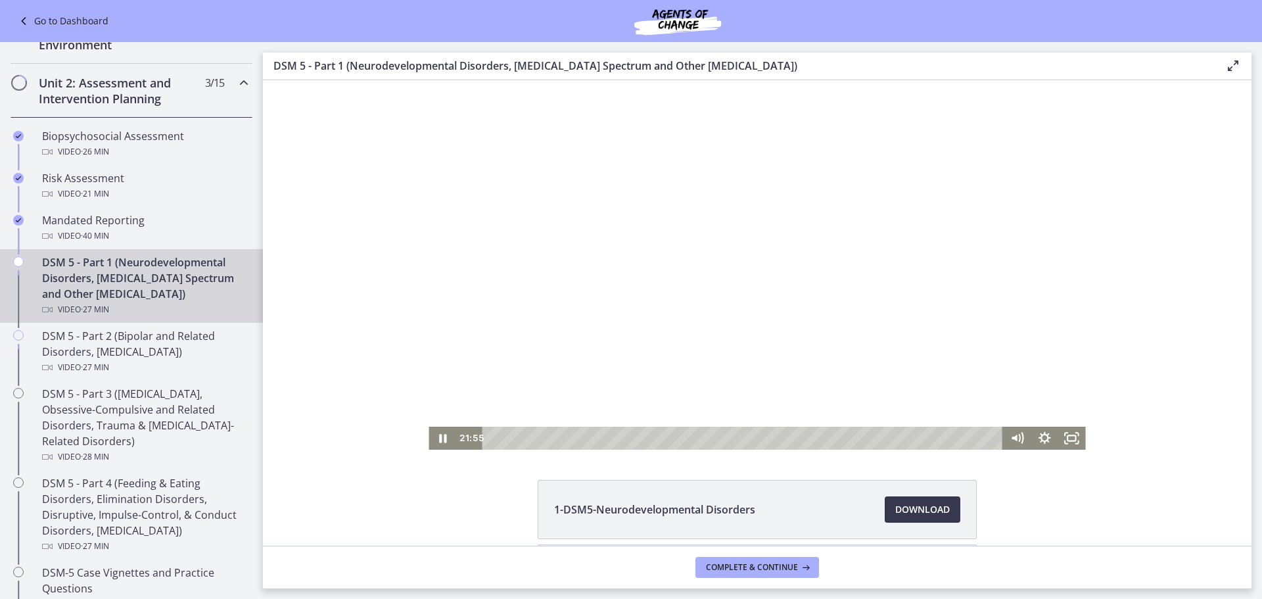
click at [710, 243] on div at bounding box center [757, 264] width 657 height 369
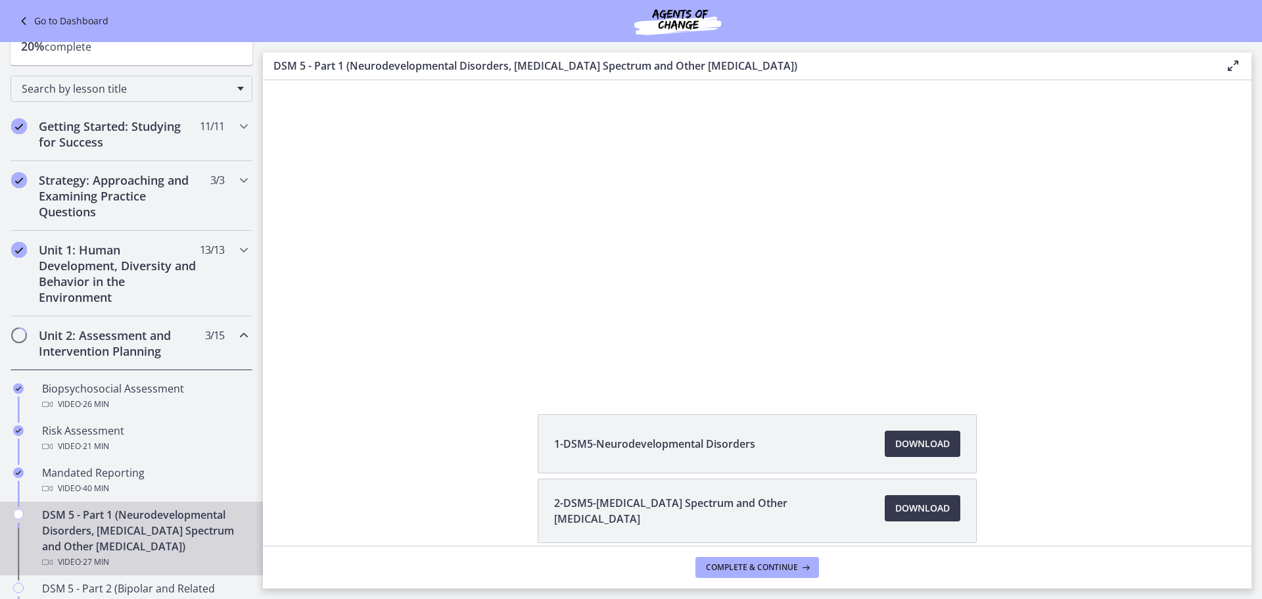
scroll to position [108, 0]
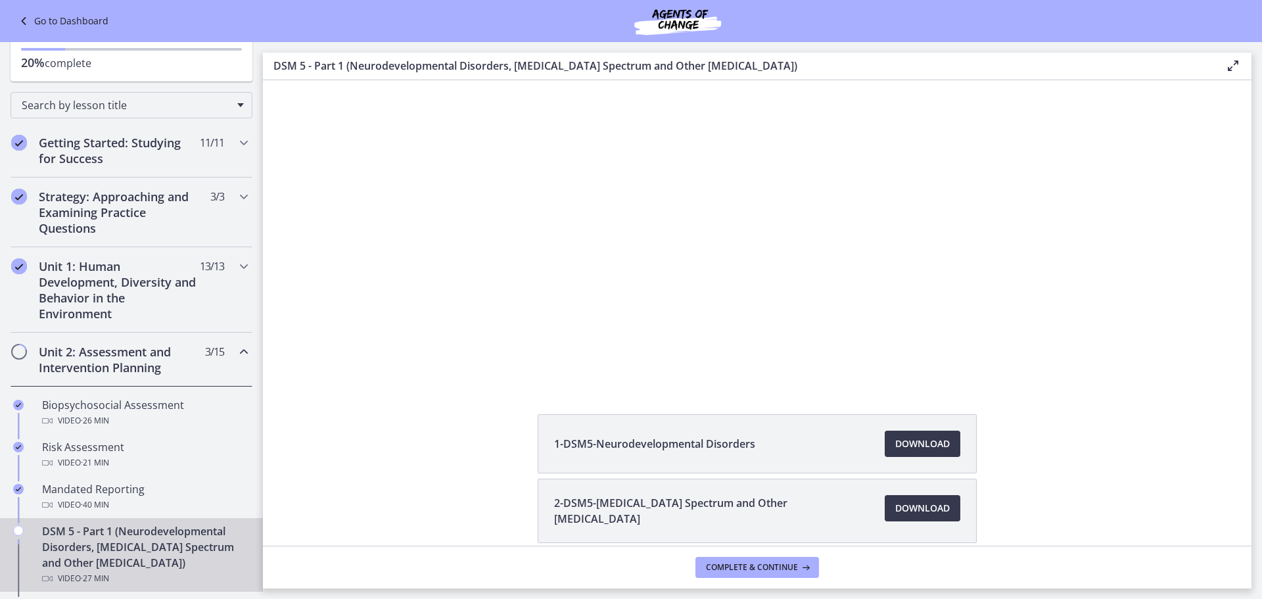
drag, startPoint x: 261, startPoint y: 387, endPoint x: 53, endPoint y: 99, distance: 355.5
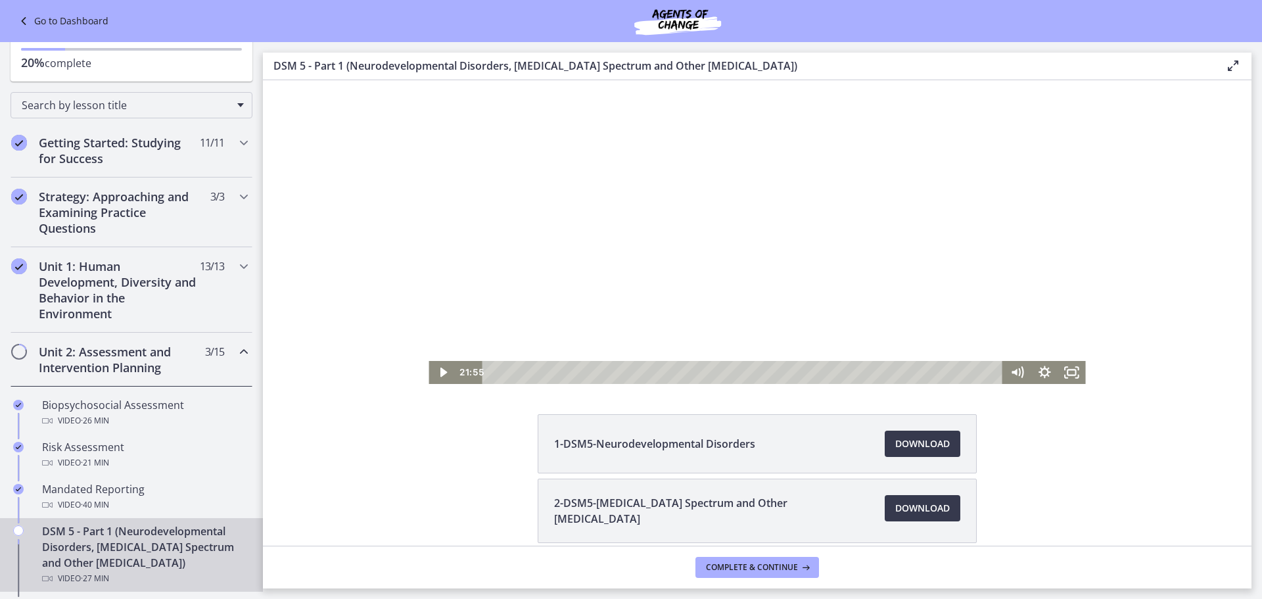
click at [726, 253] on div at bounding box center [757, 198] width 657 height 369
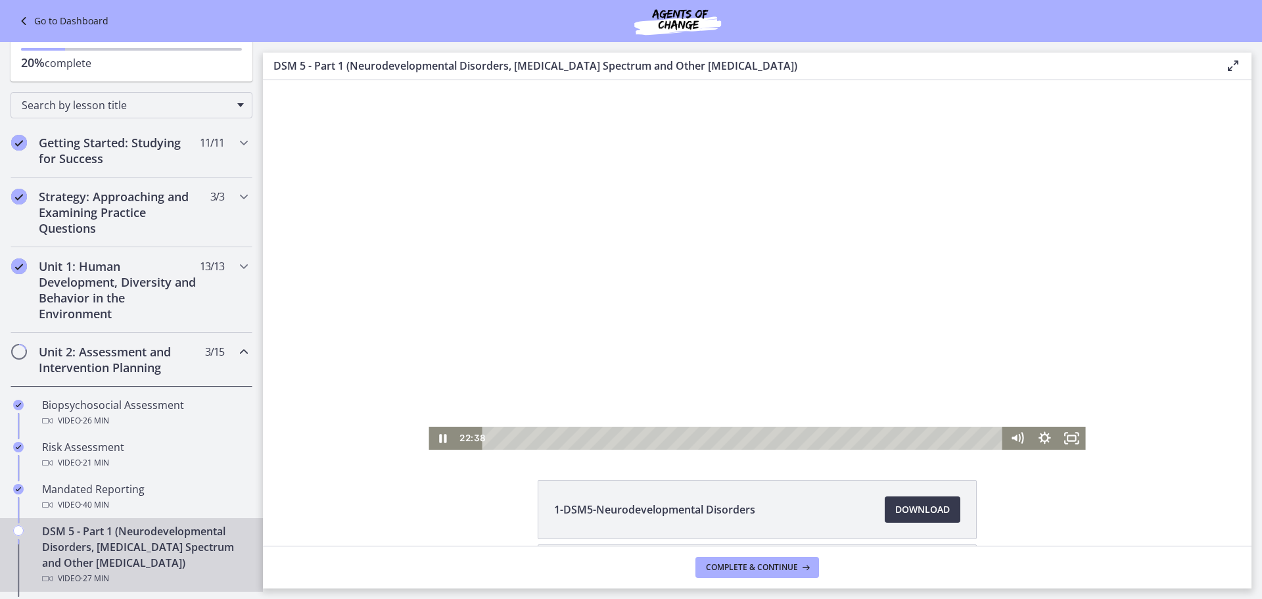
click at [806, 221] on div at bounding box center [757, 264] width 657 height 369
click at [697, 233] on div at bounding box center [757, 264] width 657 height 369
click at [730, 257] on div at bounding box center [757, 264] width 657 height 369
click at [795, 166] on div at bounding box center [757, 264] width 657 height 369
click at [760, 241] on div at bounding box center [757, 264] width 657 height 369
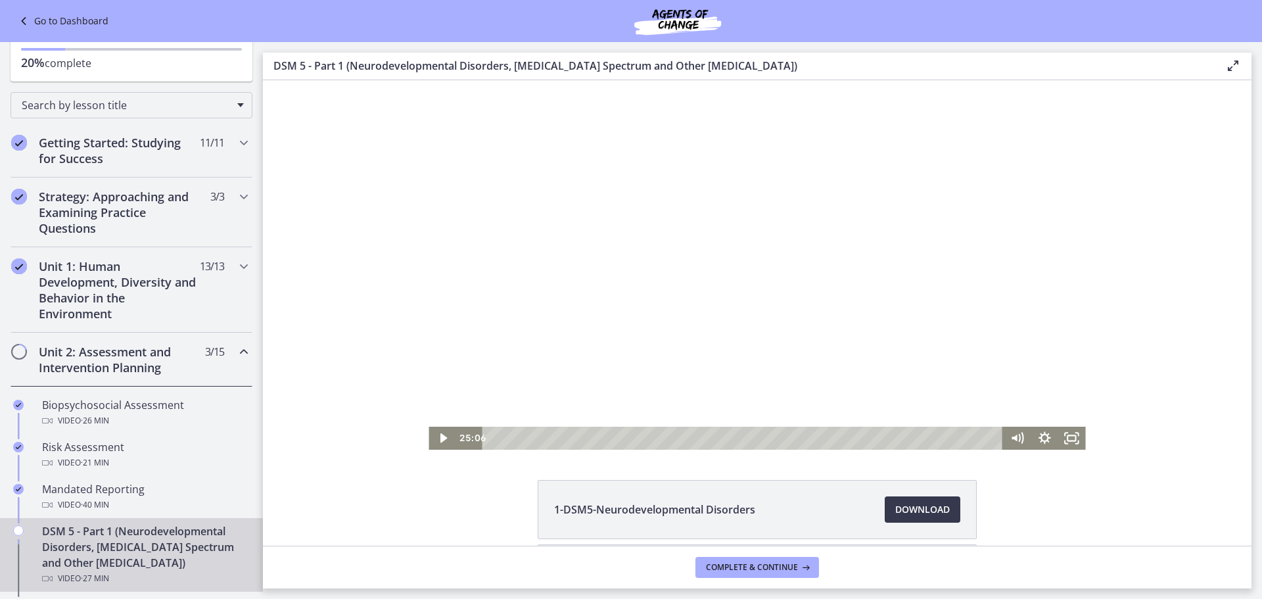
click at [656, 302] on div at bounding box center [757, 264] width 657 height 369
click at [800, 361] on div at bounding box center [757, 264] width 657 height 369
click at [722, 269] on div at bounding box center [757, 264] width 657 height 369
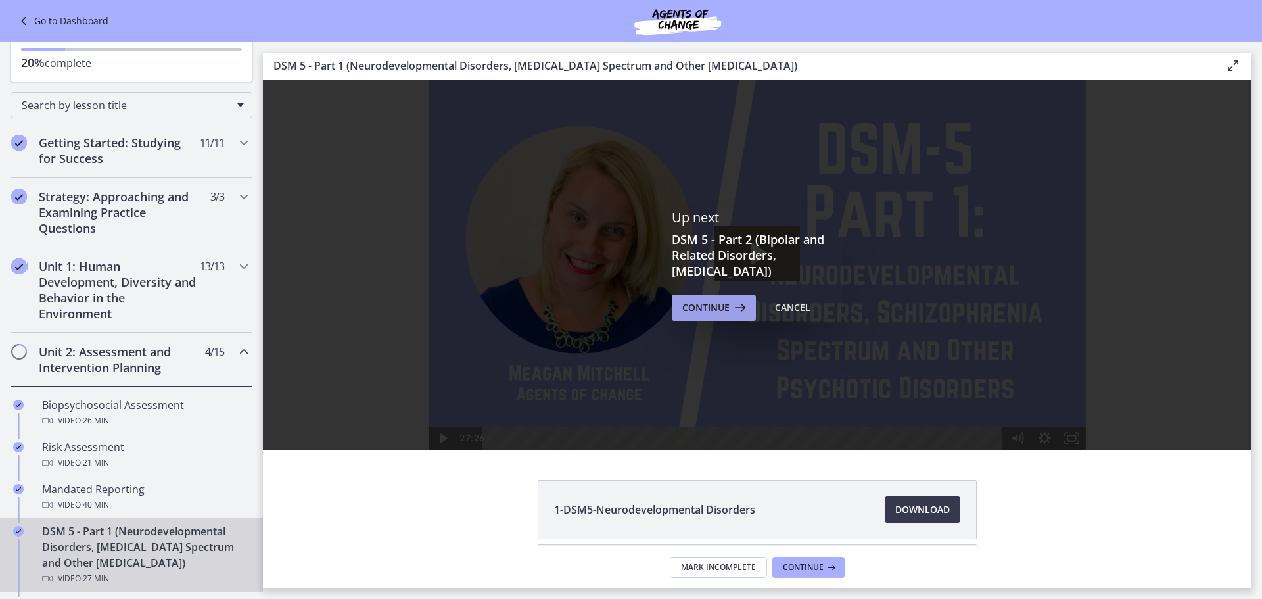
click at [730, 312] on icon at bounding box center [739, 308] width 18 height 16
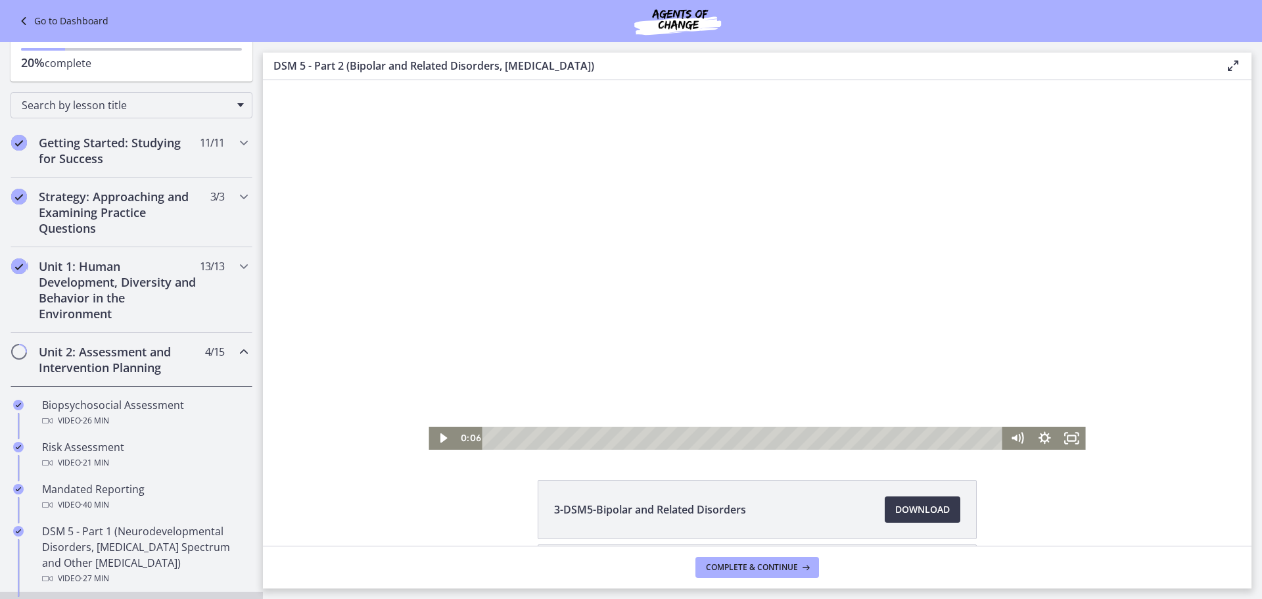
click at [575, 318] on div at bounding box center [757, 264] width 657 height 369
click at [747, 221] on div at bounding box center [757, 264] width 657 height 369
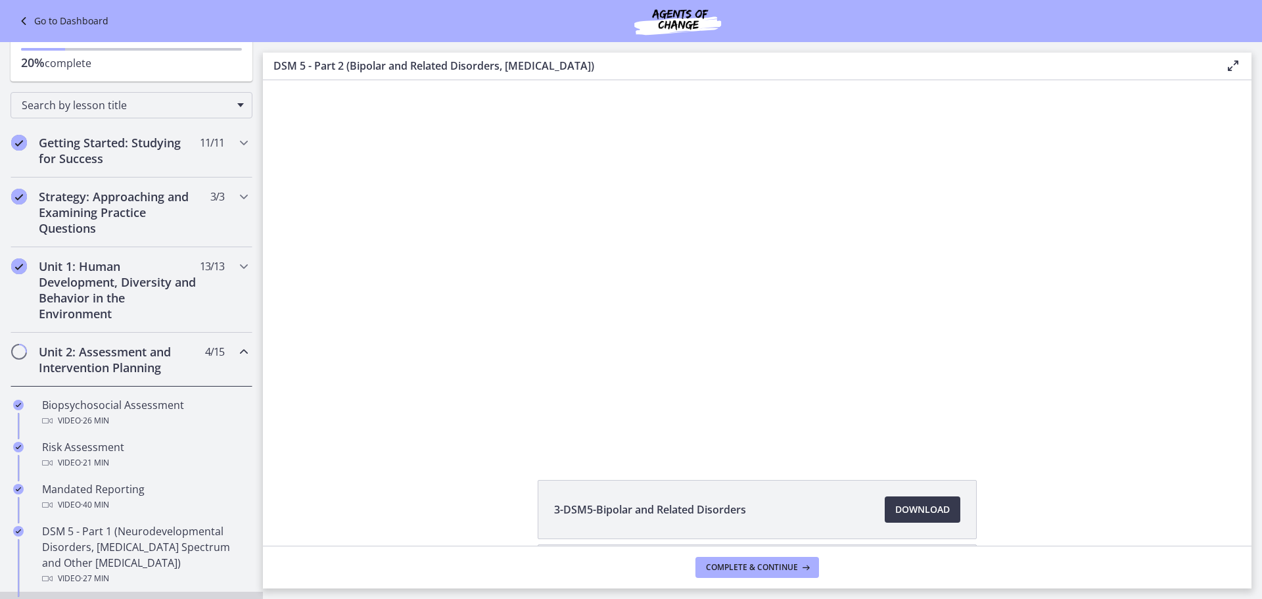
click at [25, 18] on icon at bounding box center [25, 21] width 18 height 16
